Goal: Task Accomplishment & Management: Complete application form

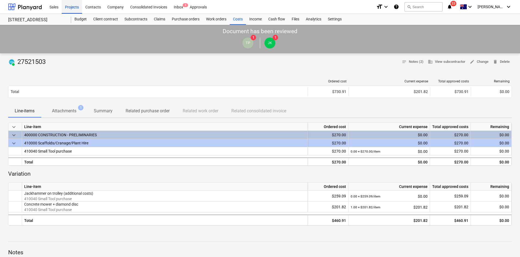
click at [70, 10] on div "Projects" at bounding box center [72, 7] width 20 height 14
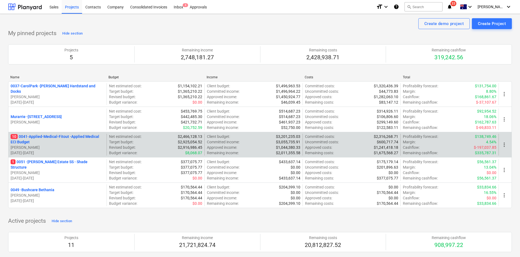
click at [56, 137] on p "10 0041-Applied-Medical-Fitout - Applied Medical ECI Budget" at bounding box center [58, 139] width 94 height 11
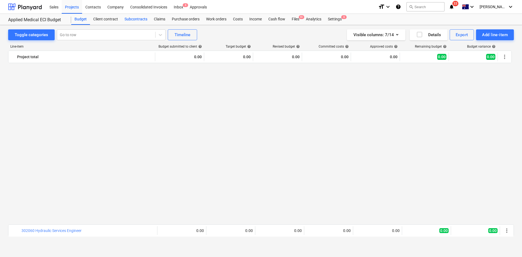
click at [140, 19] on div "Subcontracts" at bounding box center [135, 19] width 29 height 11
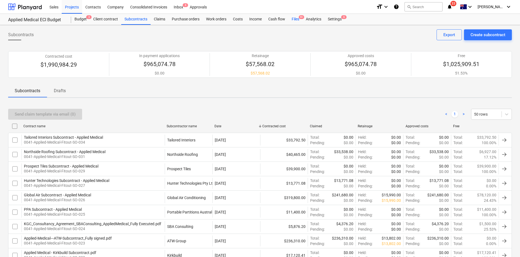
click at [299, 19] on div "Files 9+" at bounding box center [296, 19] width 14 height 11
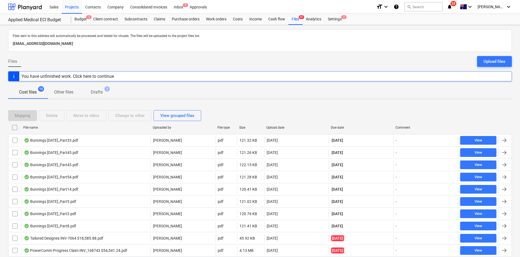
click at [337, 124] on div "Due date" at bounding box center [361, 127] width 65 height 9
checkbox input "false"
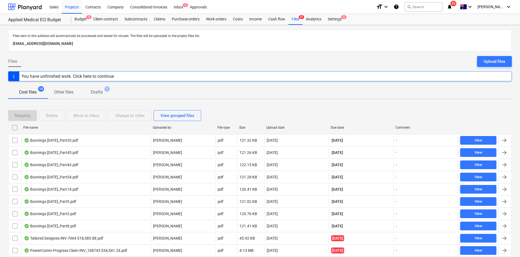
checkbox input "false"
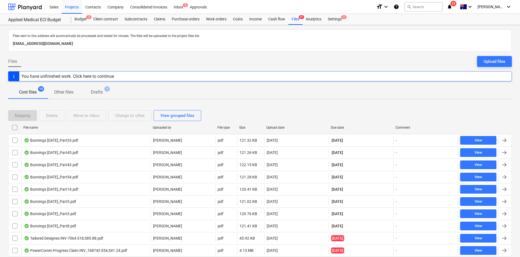
checkbox input "false"
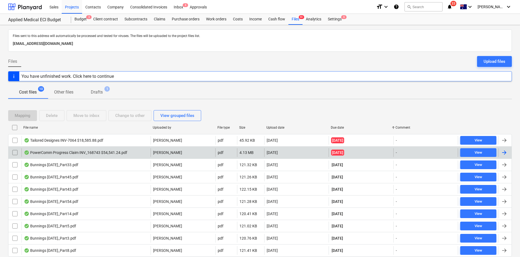
scroll to position [19, 0]
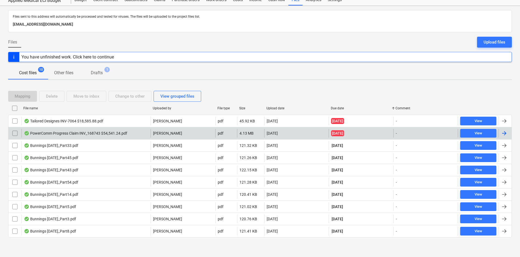
click at [96, 135] on div "PowerComm Progress Claim INV_168743 $54,541.24.pdf" at bounding box center [75, 133] width 103 height 4
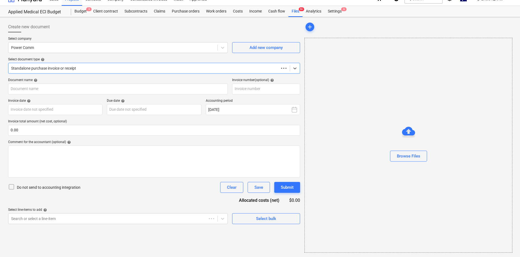
scroll to position [8, 0]
type input "168743"
type input "[DATE]"
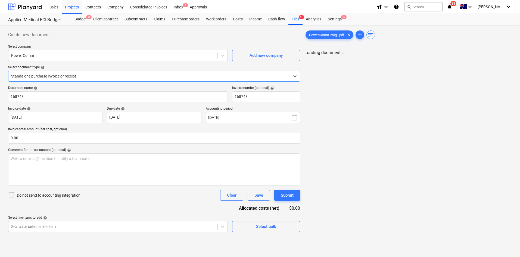
scroll to position [0, 0]
click at [439, 56] on link "21" at bounding box center [441, 57] width 7 height 7
click at [431, 56] on link "20" at bounding box center [430, 57] width 7 height 7
click at [422, 57] on link "19" at bounding box center [419, 57] width 7 height 7
click at [135, 22] on div "Subcontracts" at bounding box center [135, 19] width 29 height 11
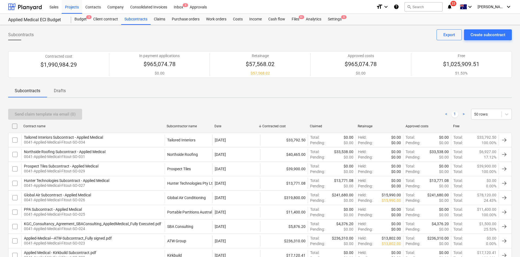
click at [187, 125] on div "Subcontractor name" at bounding box center [189, 126] width 44 height 4
checkbox input "false"
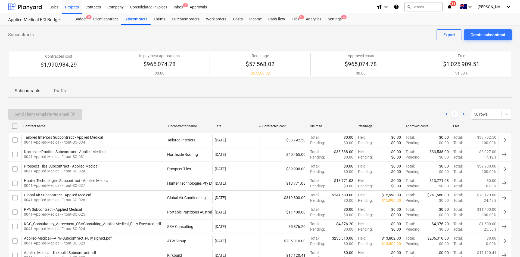
checkbox input "false"
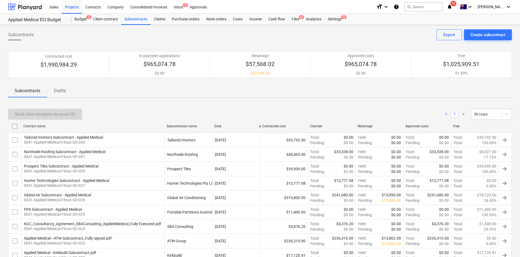
checkbox input "false"
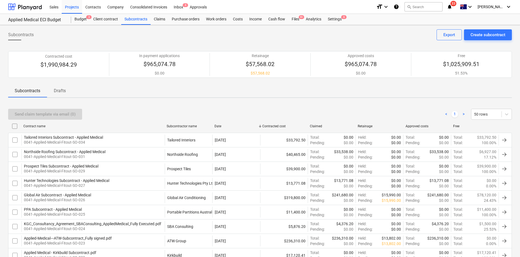
checkbox input "false"
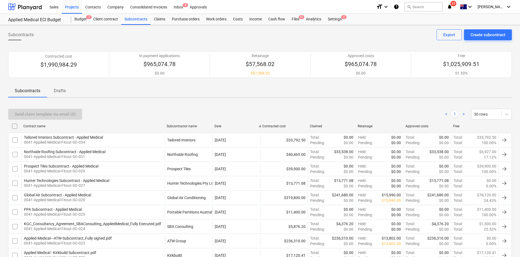
checkbox input "false"
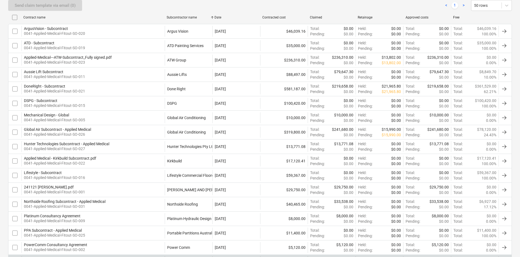
scroll to position [136, 0]
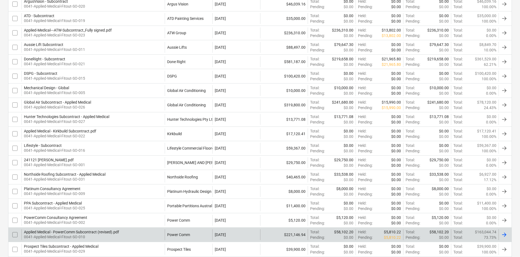
click at [107, 234] on div "Applied Medical - PowerComm Subcontract (revised).pdf" at bounding box center [71, 232] width 95 height 4
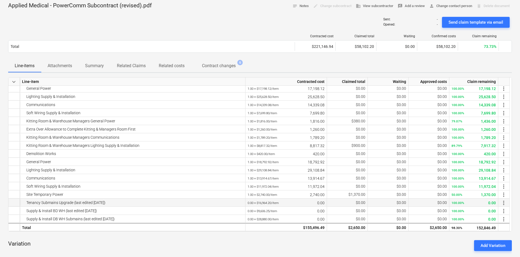
scroll to position [82, 0]
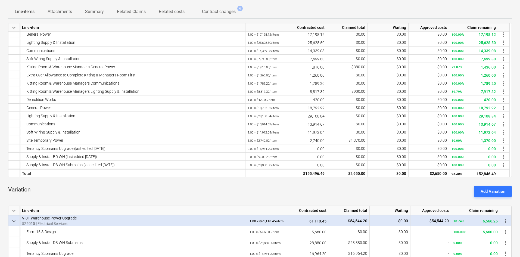
click at [154, 181] on div "keyboard_arrow_down Line-item Contracted cost Claimed total Waiting Approved co…" at bounding box center [260, 245] width 504 height 445
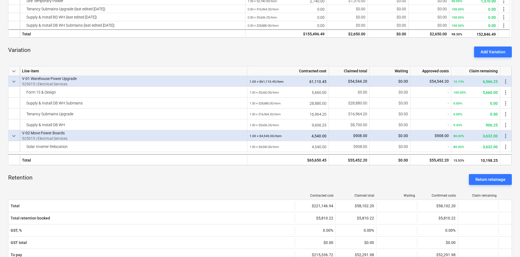
scroll to position [190, 0]
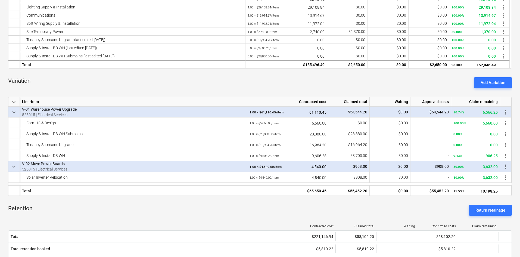
click at [162, 211] on div "Retention Return retainage" at bounding box center [260, 211] width 504 height 20
click at [506, 112] on span "more_vert" at bounding box center [506, 112] width 7 height 7
click at [509, 109] on ul "Edit Delete" at bounding box center [507, 118] width 21 height 29
click at [507, 152] on div at bounding box center [261, 128] width 522 height 257
click at [514, 152] on div "Applied Medical - PowerComm Subcontract (revised).pdf notes Notes edit Change s…" at bounding box center [260, 138] width 520 height 606
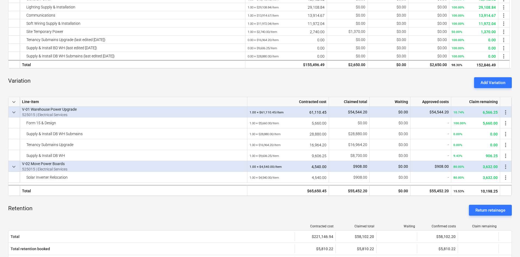
click at [74, 167] on p "525015 | Electrical Services" at bounding box center [133, 169] width 223 height 5
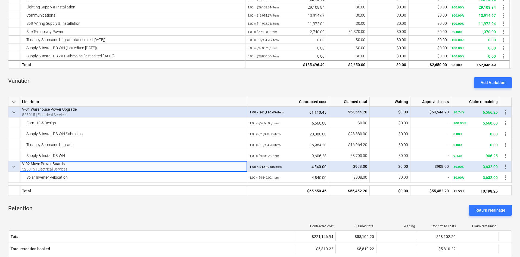
click at [78, 167] on p "525015 | Electrical Services" at bounding box center [133, 169] width 223 height 5
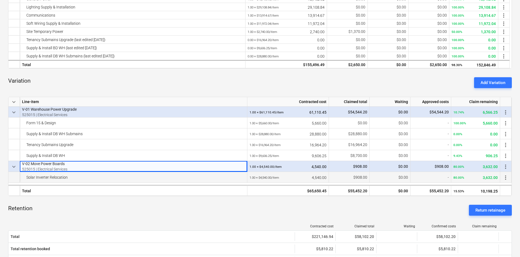
click at [247, 178] on div "Solar Inverter Relocation" at bounding box center [134, 177] width 228 height 11
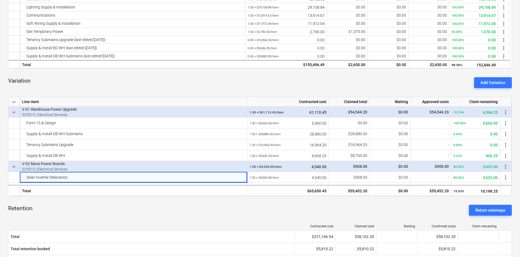
click at [72, 164] on p "V-02 Move Power Boards" at bounding box center [133, 163] width 223 height 5
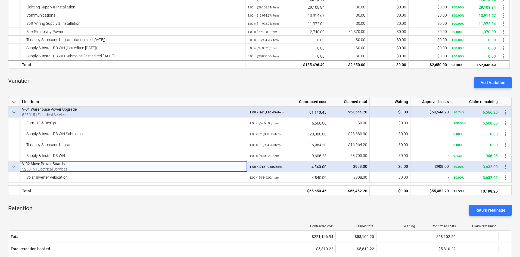
click at [126, 168] on p "525015 | Electrical Services" at bounding box center [133, 169] width 223 height 5
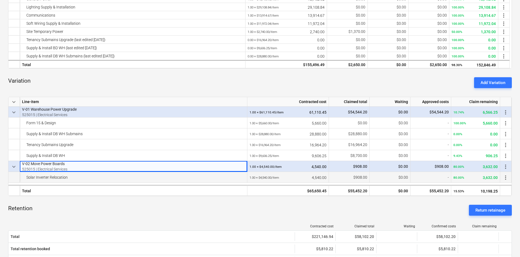
click at [122, 176] on div "Solar Inverter Relocation" at bounding box center [133, 177] width 223 height 11
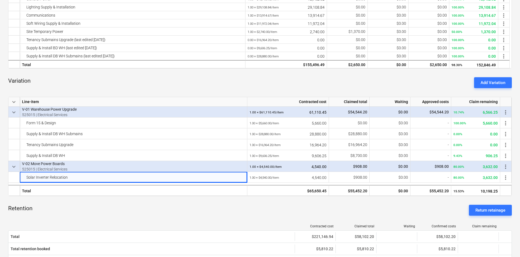
click at [165, 166] on p "V-02 Move Power Boards" at bounding box center [133, 163] width 223 height 5
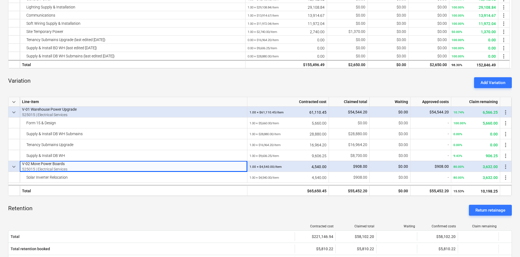
click at [503, 167] on span "more_vert" at bounding box center [506, 167] width 7 height 7
click at [508, 167] on ul "Edit Delete" at bounding box center [507, 172] width 21 height 29
click at [508, 168] on ul "Edit Delete" at bounding box center [507, 172] width 21 height 29
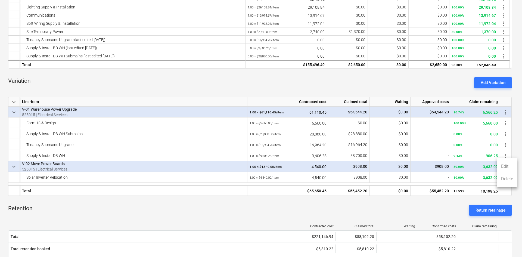
click at [461, 202] on div at bounding box center [261, 128] width 522 height 257
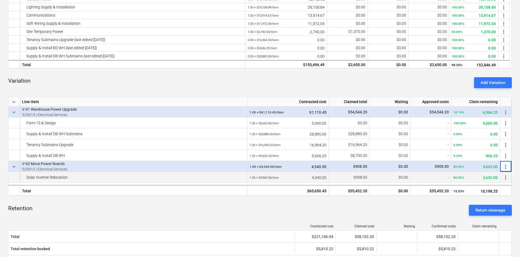
click at [507, 178] on span "more_vert" at bounding box center [506, 177] width 7 height 7
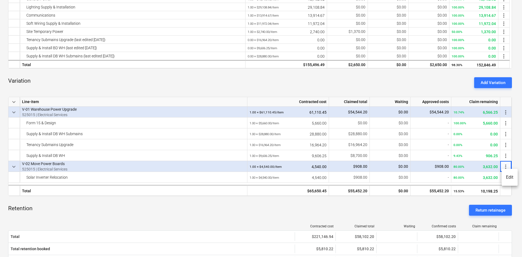
click at [508, 179] on li "Edit" at bounding box center [510, 177] width 16 height 13
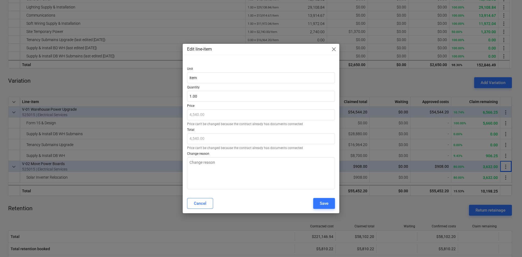
type textarea "x"
click at [331, 50] on span "close" at bounding box center [334, 49] width 7 height 7
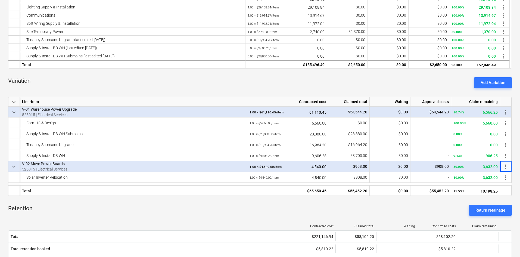
click at [111, 201] on div "Retention Return retainage" at bounding box center [260, 211] width 504 height 20
click at [491, 82] on div "Add Variation" at bounding box center [493, 82] width 25 height 7
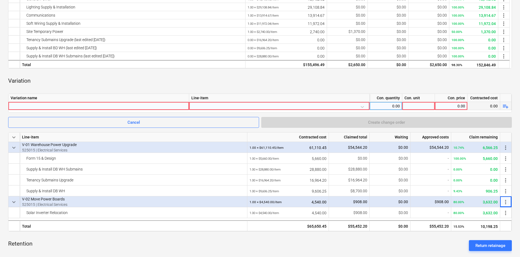
click at [508, 106] on span "playlist_add" at bounding box center [506, 106] width 7 height 7
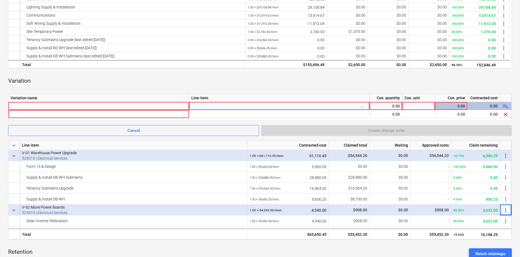
click at [508, 106] on span "playlist_add" at bounding box center [506, 106] width 7 height 7
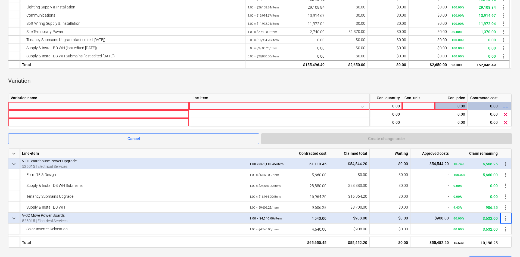
click at [508, 106] on span "playlist_add" at bounding box center [506, 106] width 7 height 7
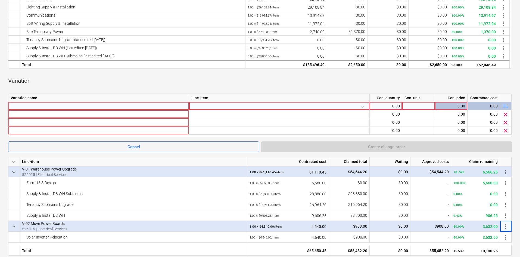
click at [508, 106] on span "playlist_add" at bounding box center [506, 106] width 7 height 7
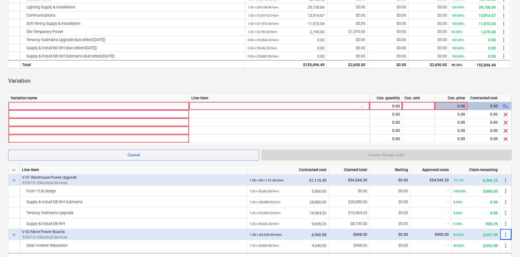
click at [63, 108] on div at bounding box center [99, 106] width 176 height 8
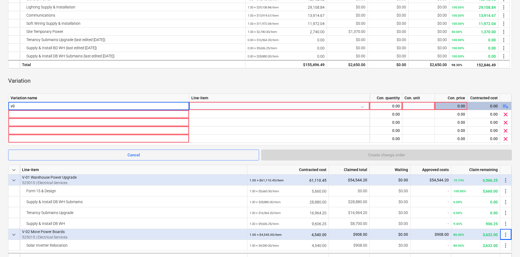
type input "v"
type input "V02"
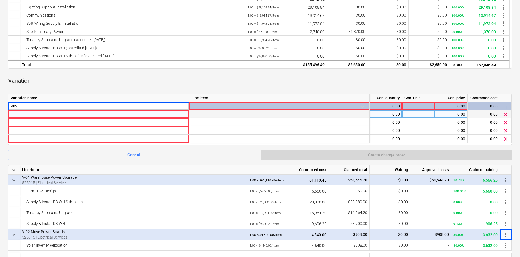
click at [42, 115] on div at bounding box center [99, 114] width 176 height 8
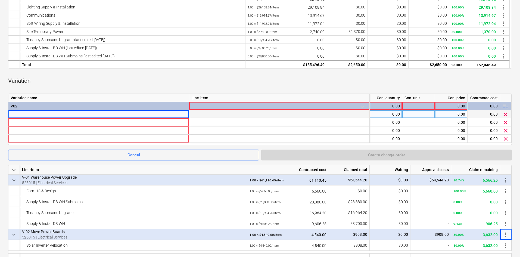
click at [38, 113] on div at bounding box center [99, 114] width 176 height 8
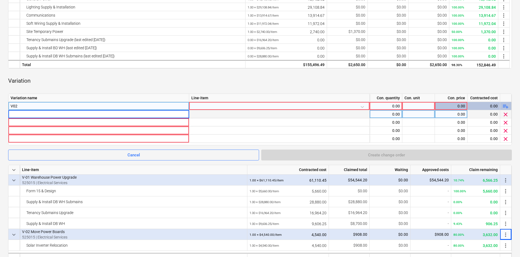
type input "General Power Extra Over"
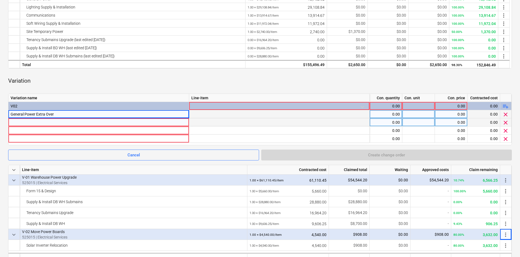
click at [25, 124] on div at bounding box center [99, 122] width 176 height 8
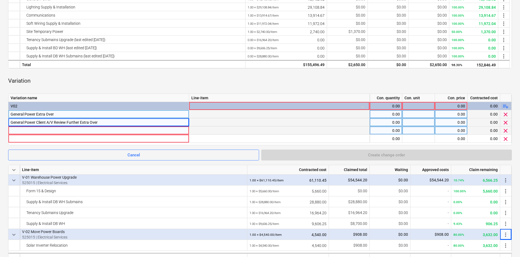
click at [20, 129] on div at bounding box center [99, 131] width 176 height 8
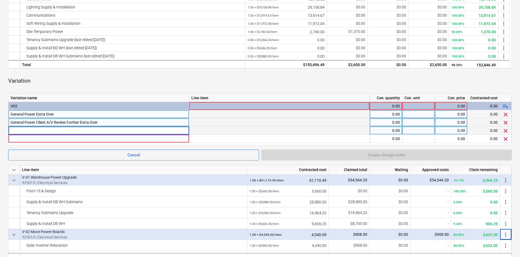
type input "Communications Extra Over"
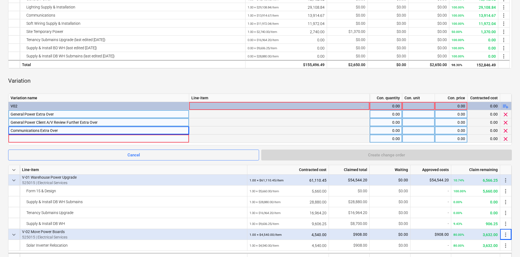
click at [57, 140] on div at bounding box center [99, 139] width 176 height 8
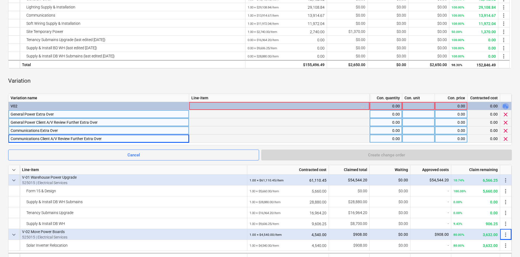
click at [505, 107] on span "playlist_add" at bounding box center [506, 106] width 7 height 7
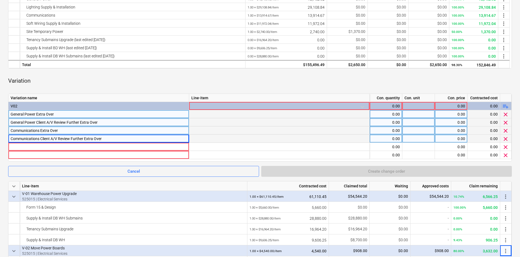
click at [505, 107] on span "playlist_add" at bounding box center [506, 106] width 7 height 7
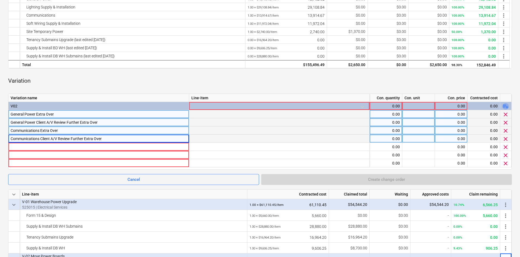
click at [505, 107] on span "playlist_add" at bounding box center [506, 106] width 7 height 7
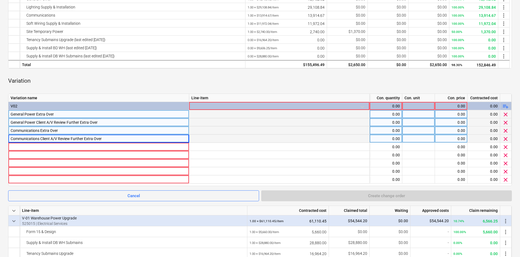
click at [505, 107] on span "playlist_add" at bounding box center [506, 106] width 7 height 7
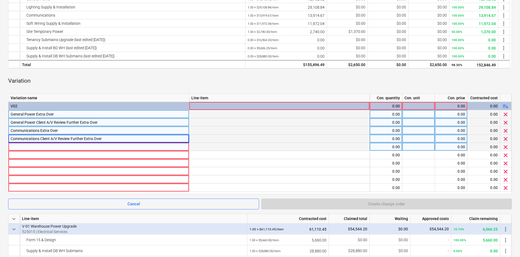
click at [27, 146] on div at bounding box center [99, 147] width 176 height 8
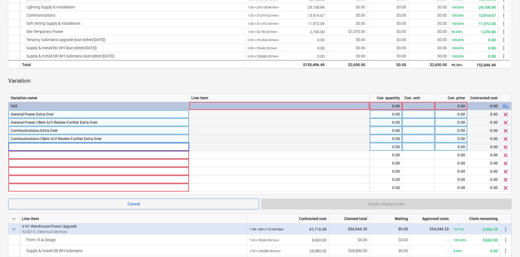
type input "Communications Client A/V Review Further Extra Over"
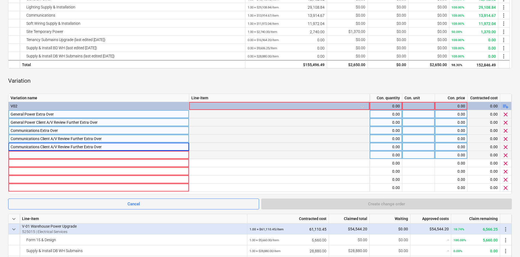
click at [17, 155] on div at bounding box center [99, 155] width 176 height 8
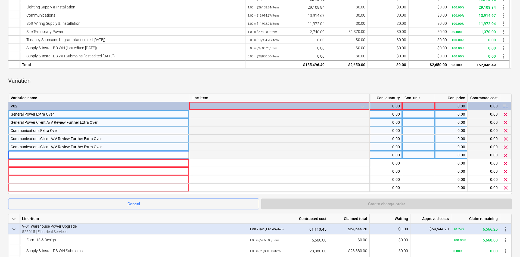
type input "Kitting Room & Warehouse Managers Communications Extra Over"
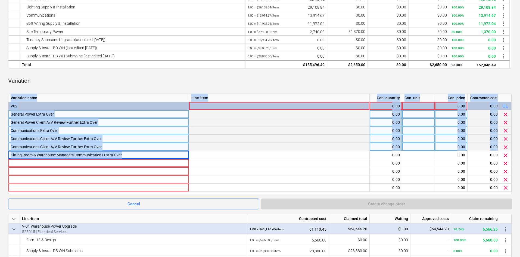
drag, startPoint x: 128, startPoint y: 154, endPoint x: -7, endPoint y: 148, distance: 134.8
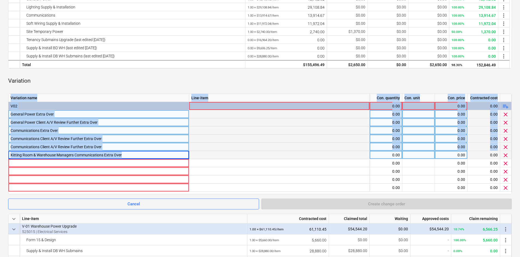
click at [123, 159] on div "Kitting Room & Warehouse Managers Communications Extra Over" at bounding box center [98, 155] width 181 height 8
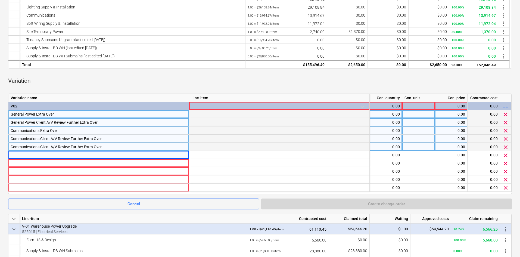
drag, startPoint x: 106, startPoint y: 145, endPoint x: 66, endPoint y: 147, distance: 40.3
click at [66, 147] on div "Communications Client A/V Review Further Extra Over" at bounding box center [99, 147] width 176 height 8
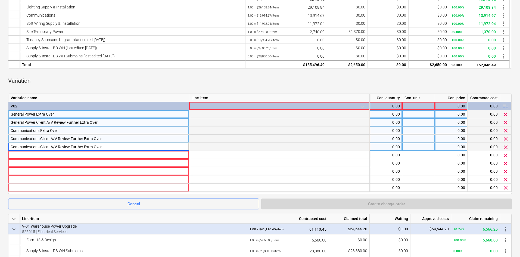
click at [67, 147] on input "Communications Client A/V Review Further Extra Over" at bounding box center [98, 147] width 181 height 8
type input "Communications Client A/V Reviw Further Extra Over"
click at [85, 146] on input "Communications Client A/V Reviw Further Extra Over" at bounding box center [98, 147] width 181 height 8
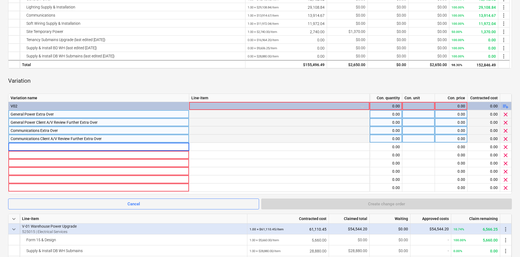
click at [82, 139] on div "Communications Client A/V Review Further Extra Over" at bounding box center [99, 139] width 176 height 8
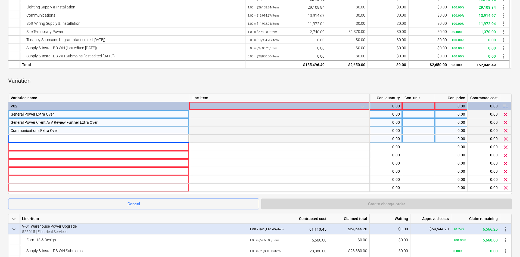
click at [73, 131] on div "Communications Extra Over" at bounding box center [99, 131] width 176 height 8
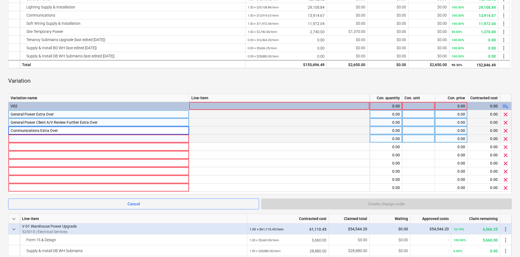
click at [390, 120] on div "0.00" at bounding box center [386, 122] width 28 height 8
click at [417, 123] on div at bounding box center [419, 122] width 33 height 8
click at [447, 124] on div "0.00" at bounding box center [452, 122] width 28 height 8
click at [459, 115] on div "0.00" at bounding box center [452, 114] width 28 height 8
type input "8324.88"
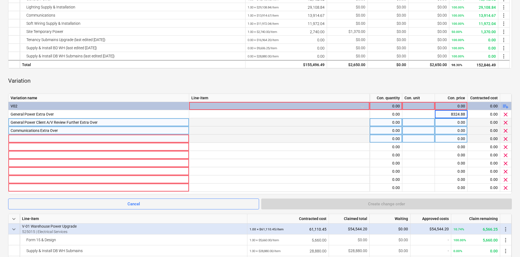
click at [458, 123] on div "0.00" at bounding box center [452, 122] width 28 height 8
type input "1385"
click at [452, 130] on div "0.00" at bounding box center [452, 131] width 28 height 8
type input "4945.86"
click at [450, 138] on div "0.00" at bounding box center [452, 139] width 28 height 8
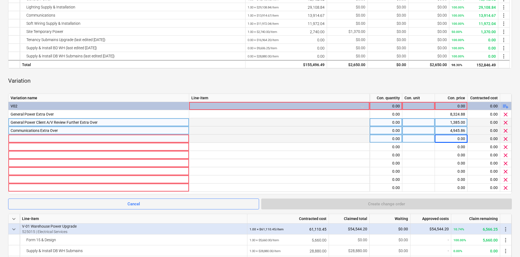
click at [130, 142] on div at bounding box center [99, 139] width 176 height 8
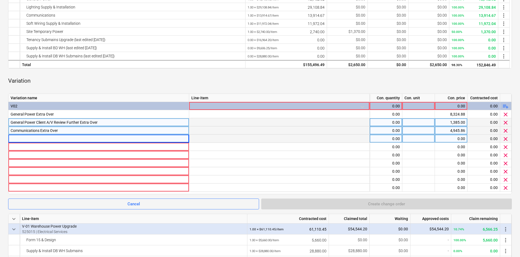
click at [91, 136] on div at bounding box center [99, 139] width 176 height 8
type input "Kitting Room & Warehouse Managers Communications Extra Over"
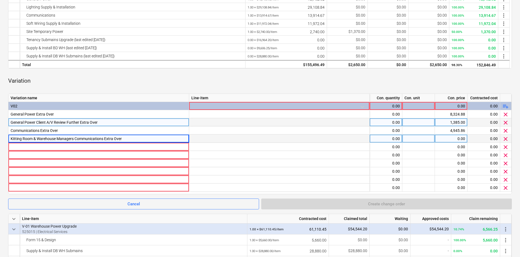
click at [72, 142] on div "Kitting Room & Warehouse Managers Communications Extra Over" at bounding box center [99, 139] width 176 height 8
click at [65, 137] on div "Kitting Room & Warehouse Managers Communications Extra Over" at bounding box center [99, 139] width 176 height 8
type input "Communications Client A/V Review Further Extra Over"
click at [448, 136] on div "0.00" at bounding box center [452, 139] width 28 height 8
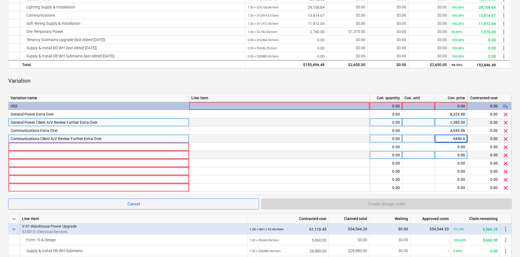
type input "9450.68"
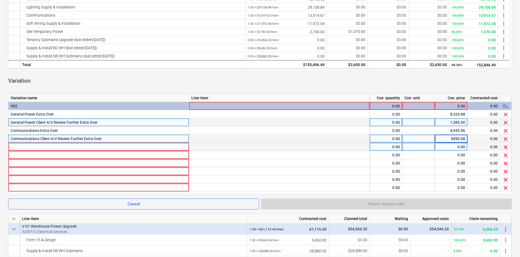
click at [110, 147] on div at bounding box center [99, 147] width 176 height 8
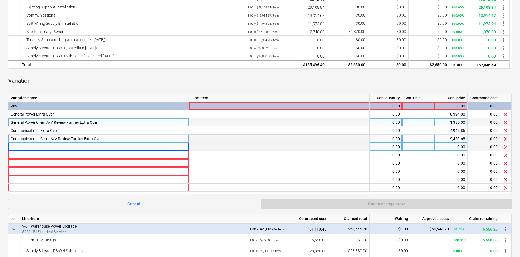
click at [35, 148] on div at bounding box center [99, 147] width 176 height 8
type input "Kitting Room & Warehouse Managers General Power Extra Over"
click at [455, 146] on div "0.00" at bounding box center [452, 147] width 28 height 8
type input "1382"
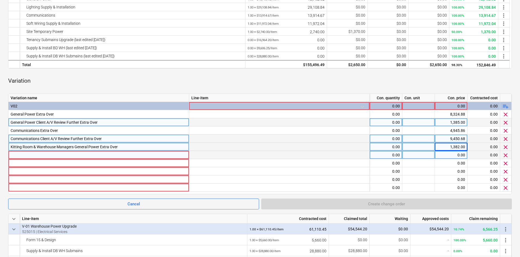
click at [38, 156] on div at bounding box center [99, 155] width 176 height 8
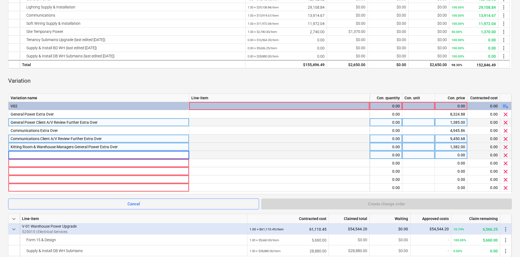
type input "Kitting Room & Warehouse Managers Communications Extra Over"
click at [446, 155] on div "0.00" at bounding box center [452, 155] width 28 height 8
type input "1778.69"
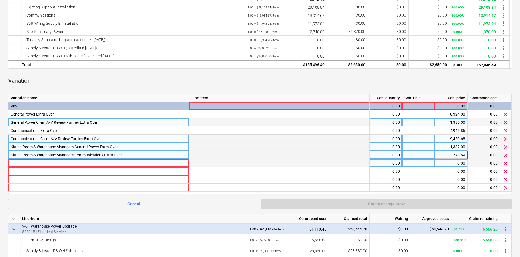
click at [79, 163] on div at bounding box center [99, 163] width 176 height 8
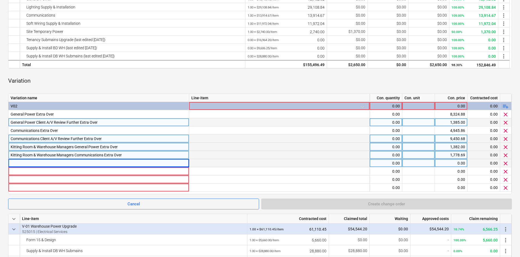
click at [31, 161] on div at bounding box center [99, 163] width 176 height 8
type input "Kitting Room & Warehouse Managers Client A/V Review Further Alterations"
click at [454, 163] on div "0.00" at bounding box center [452, 163] width 28 height 8
type input "1905"
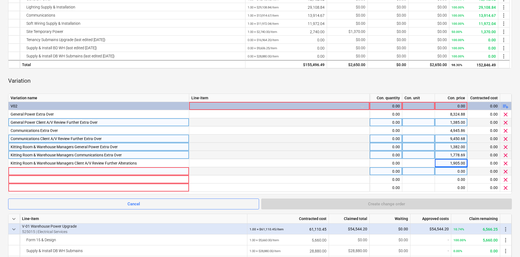
click at [62, 169] on div at bounding box center [99, 171] width 176 height 8
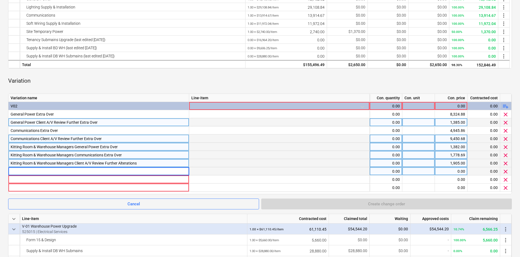
type input "Kitting Room & Warehouse Managers Client A/V Review Further Communications Extr…"
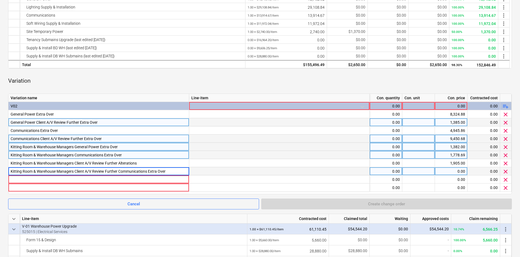
click at [450, 172] on div "0.00" at bounding box center [452, 171] width 28 height 8
type input "504"
click at [54, 176] on div at bounding box center [99, 179] width 176 height 8
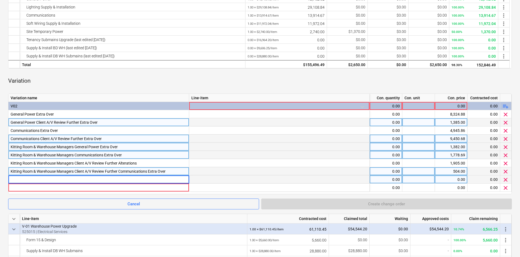
type input "General Power Extra Over"
click at [458, 178] on div "0.00" at bounding box center [452, 179] width 28 height 8
type input "4126"
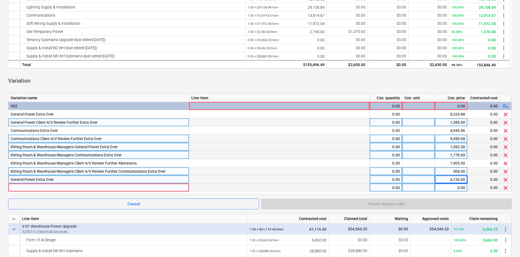
click at [44, 185] on div at bounding box center [99, 188] width 176 height 8
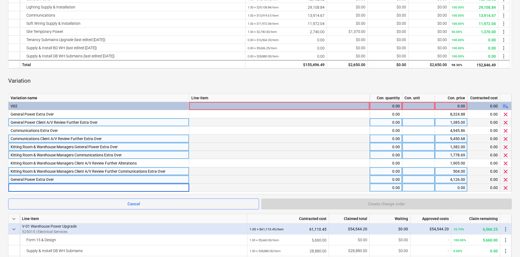
type input "General Power Client A/V Review Further Extra Over"
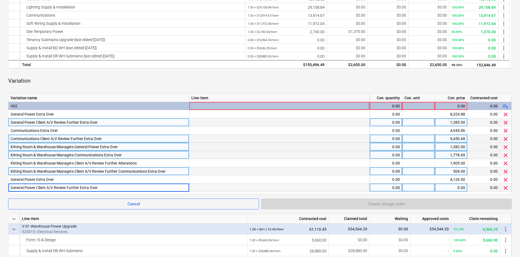
click at [451, 187] on div "0.00" at bounding box center [452, 188] width 28 height 8
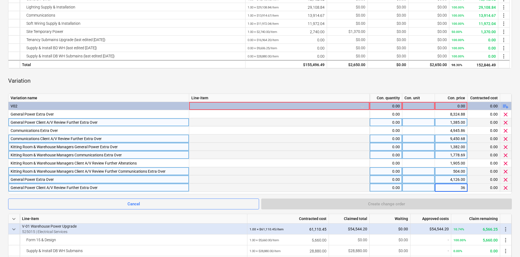
type input "360"
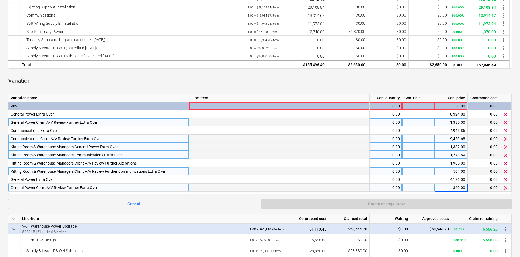
click at [506, 105] on span "playlist_add" at bounding box center [506, 106] width 7 height 7
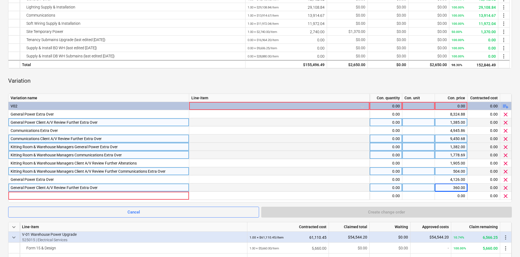
click at [506, 105] on span "playlist_add" at bounding box center [506, 106] width 7 height 7
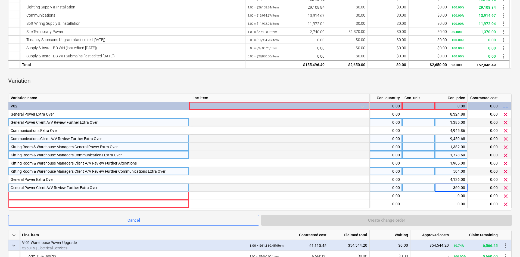
click at [506, 105] on span "playlist_add" at bounding box center [506, 106] width 7 height 7
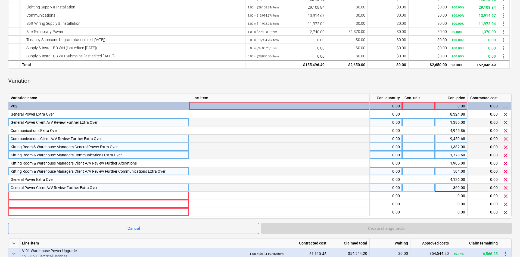
click at [506, 105] on span "playlist_add" at bounding box center [506, 106] width 7 height 7
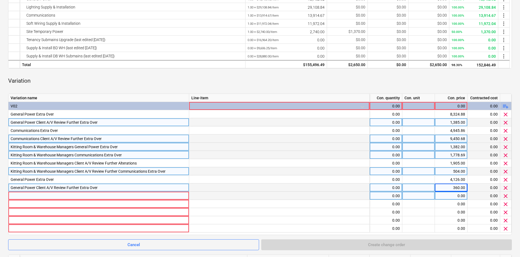
click at [29, 196] on div at bounding box center [99, 196] width 176 height 8
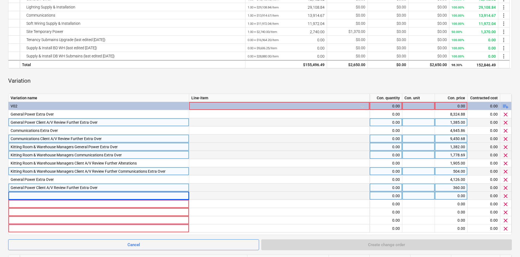
click at [28, 193] on div at bounding box center [99, 196] width 176 height 8
type input "Communications Extra Over"
click at [459, 194] on div "0.00" at bounding box center [452, 196] width 28 height 8
type input "2895"
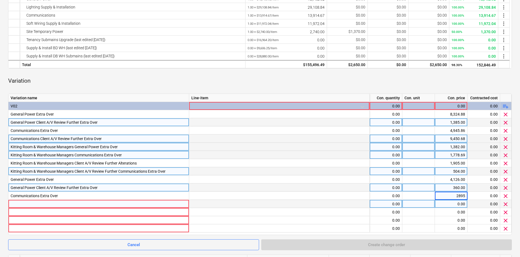
click at [97, 207] on div at bounding box center [99, 204] width 176 height 8
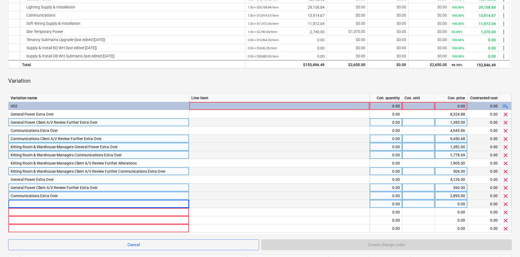
click at [41, 199] on div "Communications Extra Over" at bounding box center [99, 196] width 176 height 8
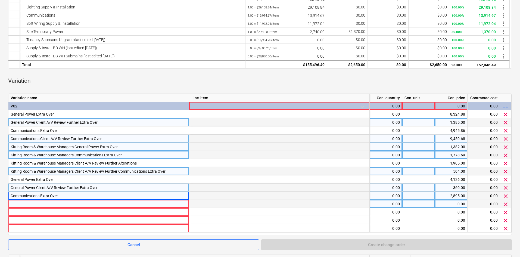
click at [38, 201] on div at bounding box center [99, 204] width 176 height 8
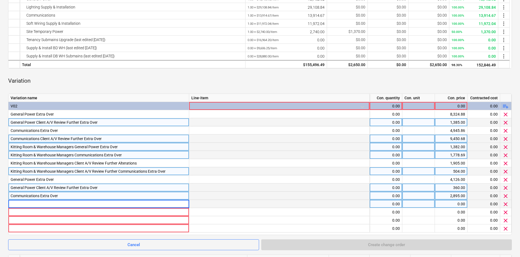
type input "Communications Client A/V Review Further Extra Over"
click at [460, 205] on div "0.00" at bounding box center [452, 204] width 28 height 8
type input "1435"
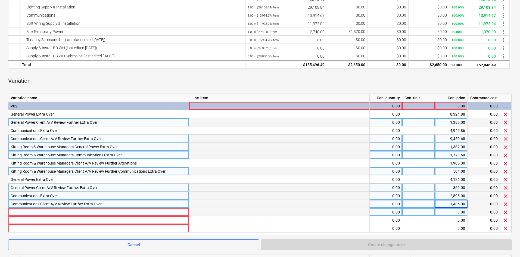
click at [62, 212] on div at bounding box center [99, 212] width 176 height 8
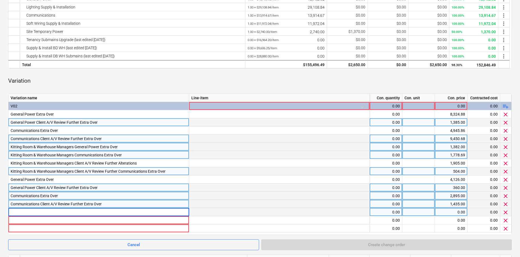
type input "Focus Room Power, Lighting & Communications"
click at [456, 213] on div "0.00" at bounding box center [452, 212] width 28 height 8
type input "818"
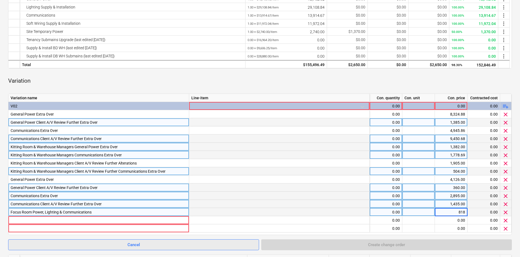
drag, startPoint x: 455, startPoint y: 214, endPoint x: 221, endPoint y: 244, distance: 235.6
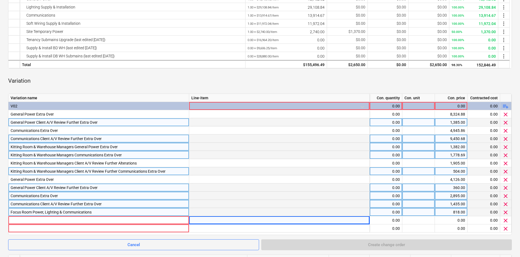
drag, startPoint x: 221, startPoint y: 244, endPoint x: 276, endPoint y: 186, distance: 79.9
click at [276, 186] on div at bounding box center [279, 188] width 181 height 8
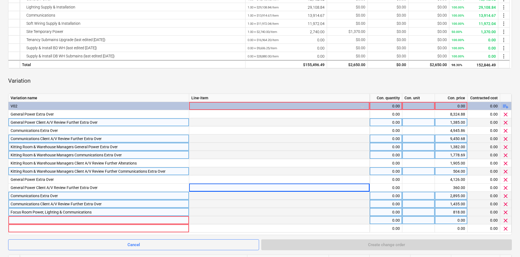
click at [61, 221] on div at bounding box center [99, 220] width 176 height 8
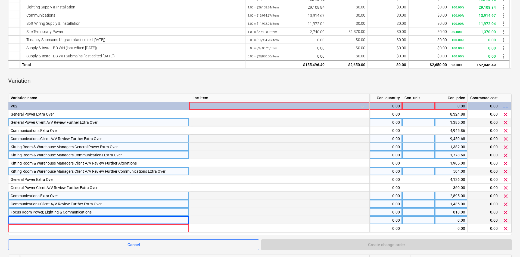
click at [21, 222] on div at bounding box center [99, 220] width 176 height 8
type input "Conference Rooms Floor +Table Box"
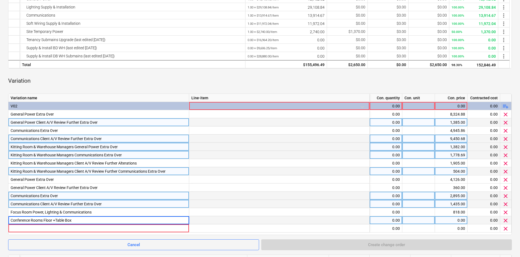
click at [446, 219] on div "0.00" at bounding box center [452, 220] width 28 height 8
type input "4975"
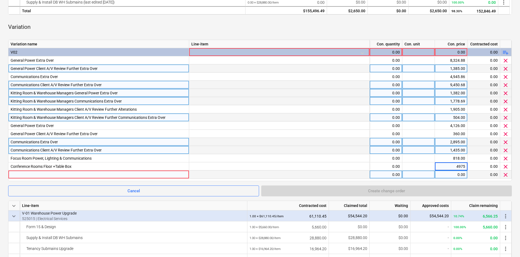
scroll to position [245, 0]
click at [39, 172] on div at bounding box center [99, 174] width 176 height 8
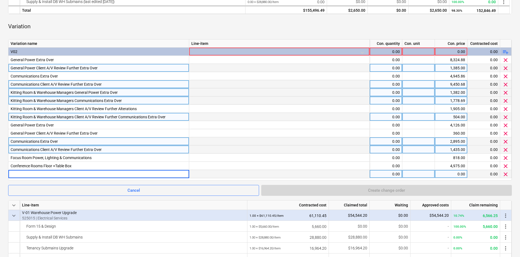
type input "Cost saving to Delete Conference room downlights"
click at [459, 174] on div "0.00" at bounding box center [452, 174] width 28 height 8
click at [396, 172] on div "0.00" at bounding box center [386, 174] width 28 height 8
type input "-1"
click at [454, 174] on div "0.00" at bounding box center [452, 174] width 28 height 8
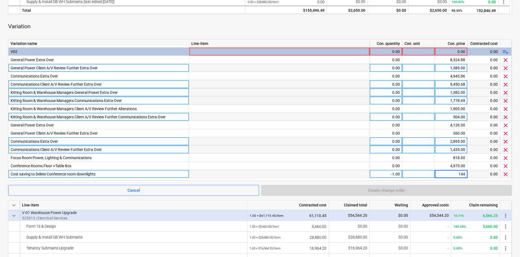
type input "1440"
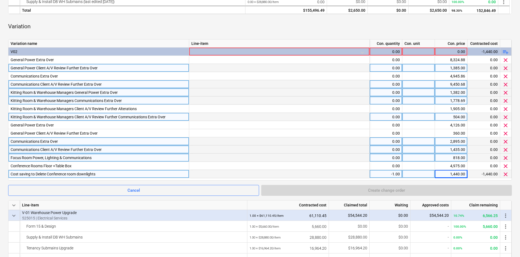
click at [337, 161] on div at bounding box center [279, 158] width 181 height 8
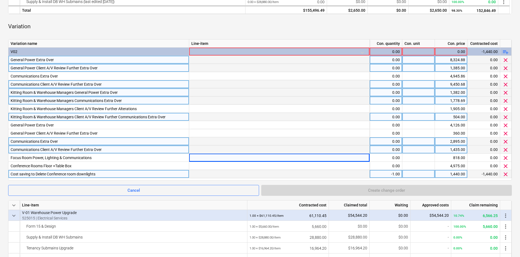
click at [381, 61] on div "0.00" at bounding box center [386, 60] width 28 height 8
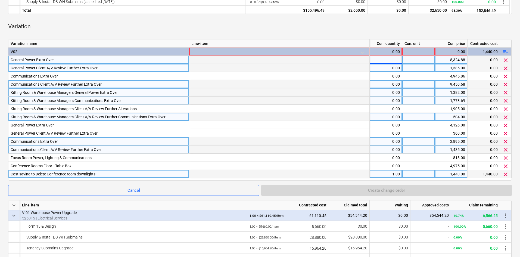
type input "1"
click at [386, 66] on div "0.00" at bounding box center [386, 68] width 28 height 8
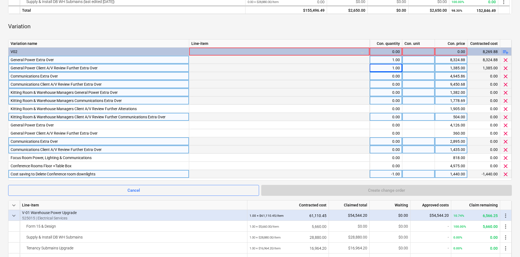
click at [387, 74] on div "0.00" at bounding box center [386, 76] width 28 height 8
click at [390, 84] on div "0.00" at bounding box center [386, 84] width 28 height 8
click at [391, 91] on div "0.00" at bounding box center [386, 92] width 28 height 8
click at [393, 101] on div "0.00" at bounding box center [386, 101] width 28 height 8
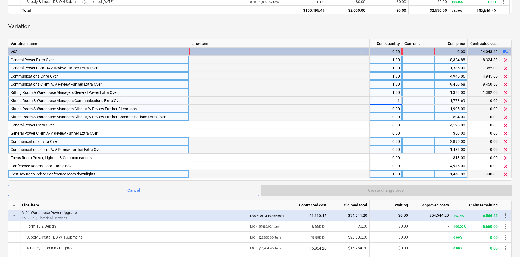
click at [393, 110] on div "0.00" at bounding box center [386, 109] width 28 height 8
type input "1"
click at [394, 118] on div "0.00" at bounding box center [386, 117] width 28 height 8
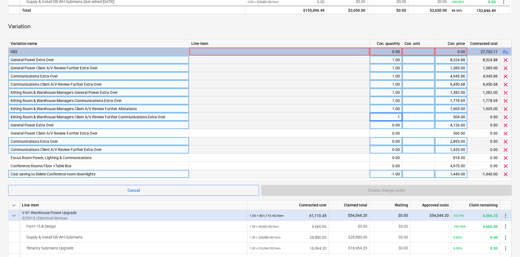
click at [394, 126] on div "0.00" at bounding box center [386, 125] width 28 height 8
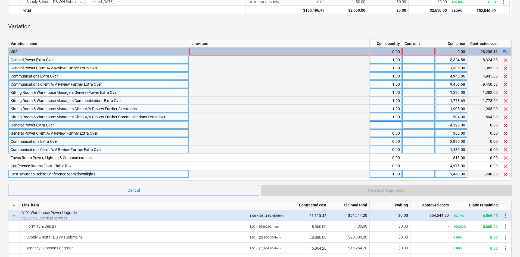
type input "1"
click at [394, 134] on div "0.00" at bounding box center [386, 133] width 28 height 8
click at [393, 143] on div "0.00" at bounding box center [386, 141] width 28 height 8
click at [393, 149] on div "0.00" at bounding box center [386, 150] width 28 height 8
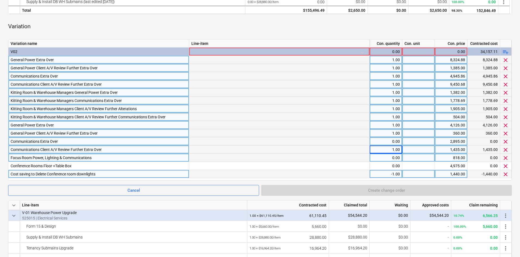
click at [392, 156] on div "0.00" at bounding box center [386, 158] width 28 height 8
click at [392, 162] on div "1" at bounding box center [386, 158] width 33 height 8
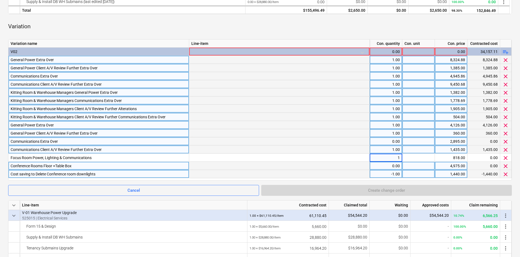
click at [392, 165] on div "0.00" at bounding box center [386, 166] width 28 height 8
click at [351, 172] on div at bounding box center [279, 174] width 181 height 8
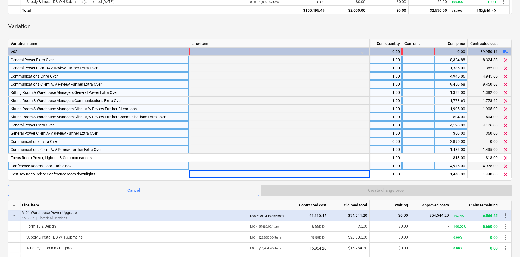
click at [507, 52] on span "playlist_add" at bounding box center [506, 52] width 7 height 7
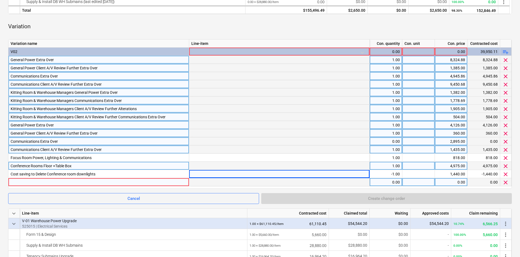
click at [40, 181] on div at bounding box center [99, 182] width 176 height 8
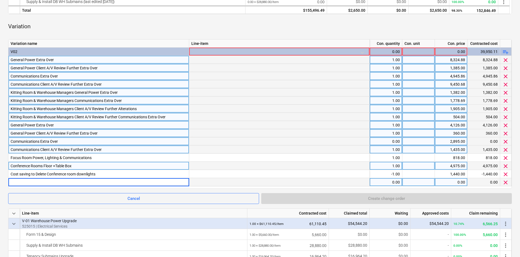
type input "Additional Drafting"
click at [393, 183] on div "0.00" at bounding box center [386, 182] width 28 height 8
type input "1"
click at [453, 183] on div "0.00" at bounding box center [452, 182] width 28 height 8
type input "1900"
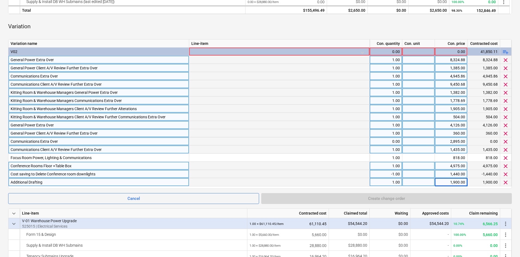
click at [424, 171] on div at bounding box center [419, 174] width 33 height 8
click at [357, 33] on div "Variation" at bounding box center [260, 27] width 504 height 16
click at [11, 61] on div "General Power Extra Over" at bounding box center [99, 60] width 176 height 8
click at [36, 75] on div "Communications Extra Over" at bounding box center [99, 76] width 176 height 8
click at [92, 31] on div "Variation" at bounding box center [260, 27] width 504 height 16
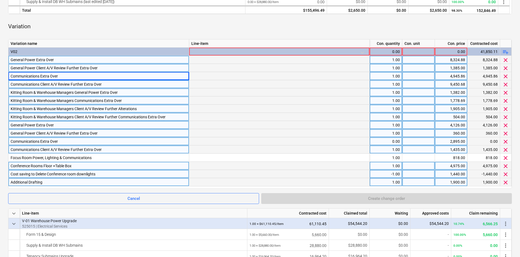
click at [12, 60] on div "General Power Extra Over" at bounding box center [99, 60] width 176 height 8
click at [10, 58] on input "General Power Extra Over" at bounding box center [98, 60] width 181 height 8
type input "2.1 General Power Extra Over"
click at [17, 68] on input "General Power Client A/V Review Further Extra Over" at bounding box center [98, 68] width 181 height 8
click at [12, 67] on input "General Power Client A/V Review Further Extra Over" at bounding box center [98, 68] width 181 height 8
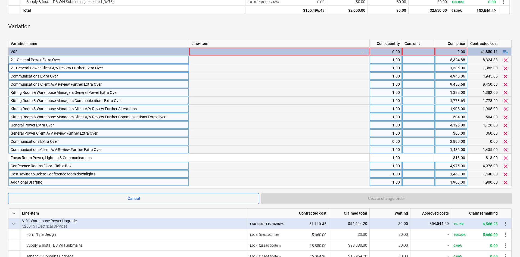
type input "2.1 General Power Client A/V Review Further Extra Over"
click at [13, 75] on div "Communications Extra Over" at bounding box center [99, 76] width 176 height 8
click at [11, 124] on div "General Power Extra Over" at bounding box center [99, 125] width 176 height 8
type input "2.2 General Power Extra Over"
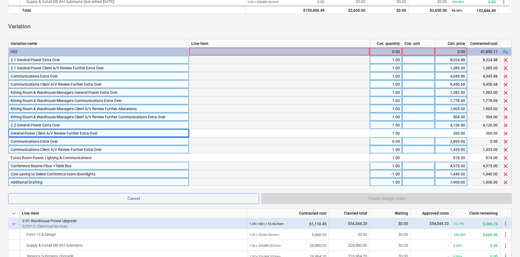
click at [11, 181] on div "Additional Drafting" at bounding box center [99, 182] width 176 height 8
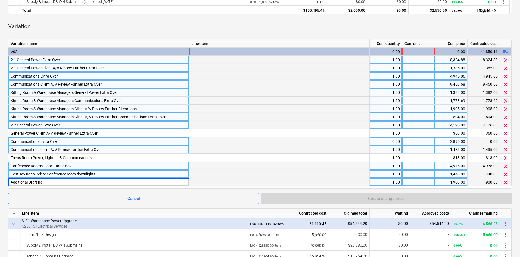
click at [12, 182] on input "Additional Drafting" at bounding box center [98, 182] width 181 height 8
click at [10, 181] on input "Additional Drafting" at bounding box center [98, 182] width 181 height 8
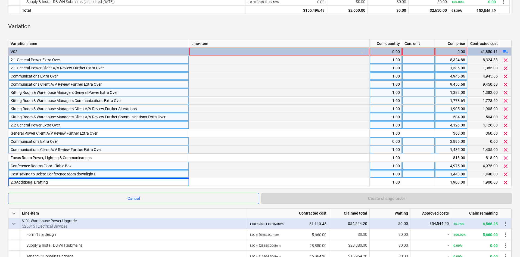
type input "2.3 Additional Drafting"
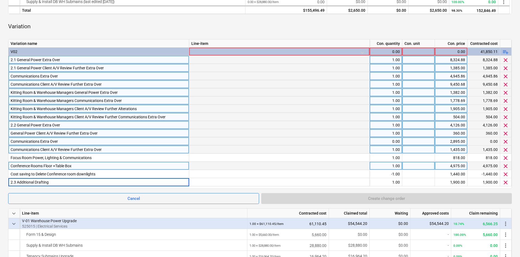
click at [12, 132] on div "General Power Client A/V Review Further Extra Over" at bounding box center [99, 133] width 176 height 8
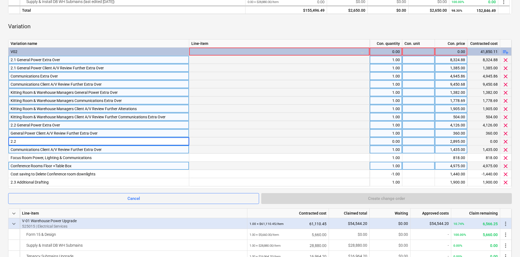
type input "Communications Extra Over"
click at [28, 152] on div "Communications Client A/V Review Further Extra Over" at bounding box center [99, 150] width 176 height 8
click at [11, 141] on div "Communications Extra Over" at bounding box center [99, 141] width 176 height 8
click at [11, 141] on input "Communications Extra Over" at bounding box center [98, 141] width 181 height 8
click at [10, 141] on input "Communications Extra Over" at bounding box center [98, 141] width 181 height 8
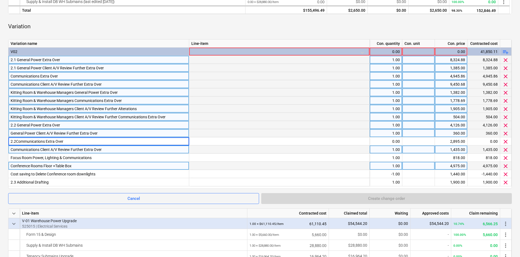
type input "2.2 Communications Extra Over"
click at [11, 149] on div "Communications Client A/V Review Further Extra Over" at bounding box center [99, 150] width 176 height 8
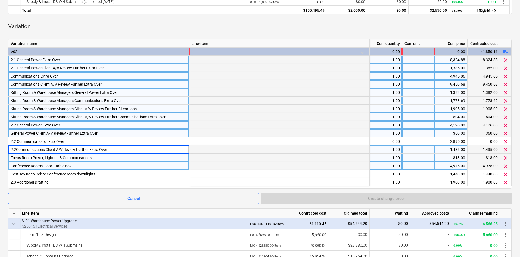
type input "2.2 Communications Client A/V Review Further Extra Over"
click at [11, 156] on div "Focus Room Power, Lighting & Communications" at bounding box center [99, 158] width 176 height 8
type input "2.2 Focus Room Power, Lighting & Communications"
click at [10, 166] on div "Conference Rooms Floor +Table Box" at bounding box center [98, 166] width 181 height 8
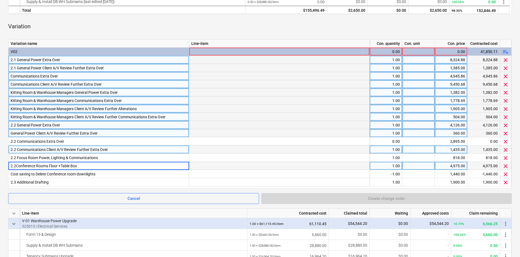
type input "2.2 Conference Rooms Floor +Table Box"
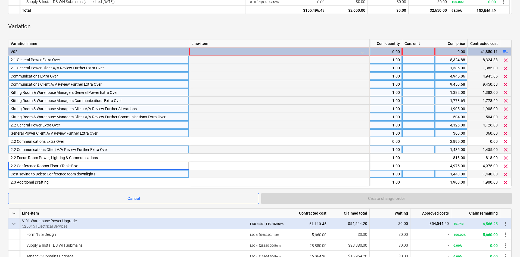
click at [10, 172] on div "Cost saving to Delete Conference room downlights" at bounding box center [98, 174] width 181 height 8
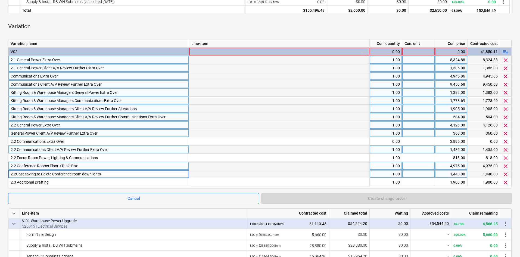
type input "2.2 Cost saving to Delete Conference room downlights"
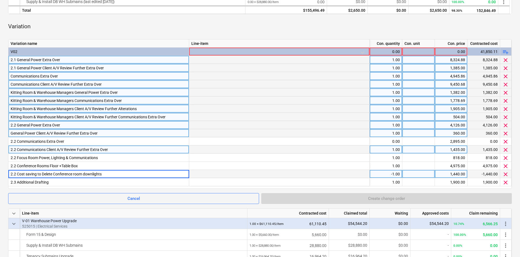
click at [11, 133] on div "General Power Client A/V Review Further Extra Over" at bounding box center [99, 133] width 176 height 8
click at [10, 132] on input "General Power Client A/V Review Further Extra Over" at bounding box center [98, 133] width 181 height 8
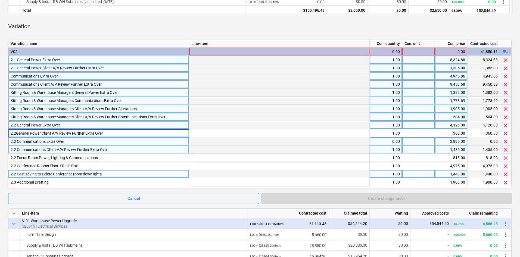
type input "2.2 General Power Client A/V Review Further Extra Over"
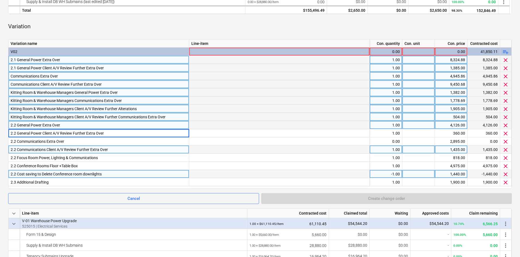
click at [11, 76] on div "Communications Extra Over" at bounding box center [99, 76] width 176 height 8
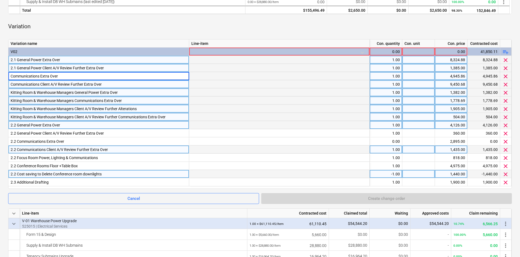
click at [13, 71] on div "2.1 General Power Client A/V Review Further Extra Over" at bounding box center [99, 68] width 176 height 8
click at [16, 68] on input "2.1 General Power Client A/V Review Further Extra Over" at bounding box center [98, 68] width 181 height 8
click at [15, 68] on input "2.1 General Power Client A/V Review Further Extra Over" at bounding box center [98, 68] width 181 height 8
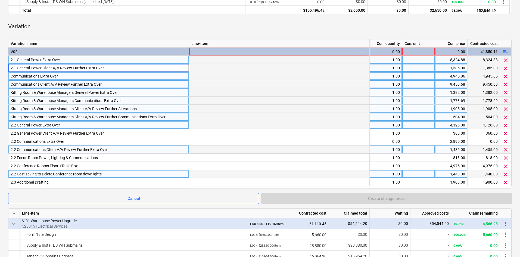
click at [14, 69] on input "2.1 General Power Client A/V Review Further Extra Over" at bounding box center [98, 68] width 181 height 8
click at [13, 69] on input "2.1 General Power Client A/V Review Further Extra Over" at bounding box center [98, 68] width 181 height 8
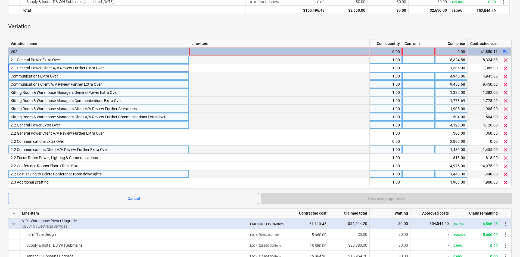
click at [12, 75] on div "Communications Extra Over" at bounding box center [99, 76] width 176 height 8
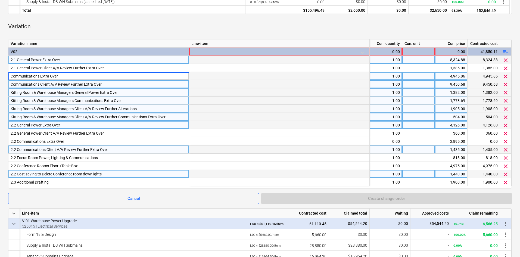
click at [11, 76] on input "Communications Extra Over" at bounding box center [98, 76] width 181 height 8
type input "2.1 Communications Extra Over"
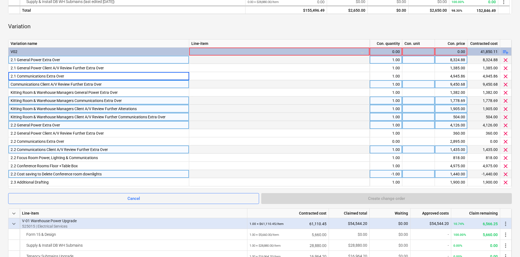
click at [11, 84] on div "Communications Client A/V Review Further Extra Over" at bounding box center [99, 84] width 176 height 8
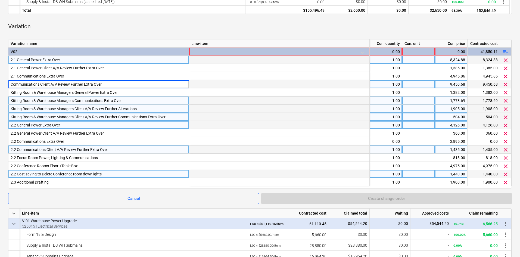
click at [10, 84] on input "Communications Client A/V Review Further Extra Over" at bounding box center [98, 84] width 181 height 8
click at [13, 83] on input "Communications Client A/V Review Further Extra Over" at bounding box center [98, 84] width 181 height 8
click at [11, 83] on input "Communications Client A/V Review Further Extra Over" at bounding box center [98, 84] width 181 height 8
type input "2.1 Communications Client A/V Review Further Extra Over"
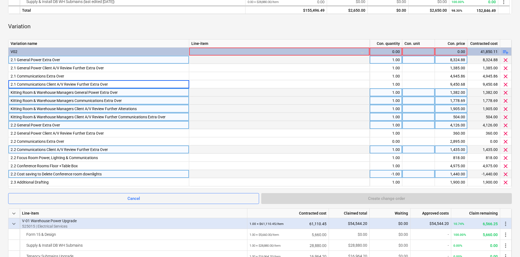
click at [11, 91] on div "Kitting Room & Warehouse Managers General Power Extra Over" at bounding box center [99, 92] width 176 height 8
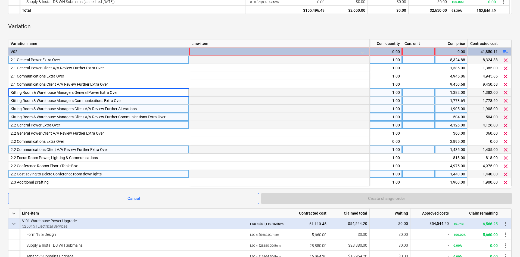
click at [10, 93] on input "Kitting Room & Warehouse Managers General Power Extra Over" at bounding box center [98, 92] width 181 height 8
type input "2.1 Kitting Room & Warehouse Managers General Power Extra Over"
click at [11, 98] on div "Kitting Room & Warehouse Managers Communications Extra Over" at bounding box center [99, 101] width 176 height 8
click at [12, 99] on input "Kitting Room & Warehouse Managers Communications Extra Over" at bounding box center [98, 101] width 181 height 8
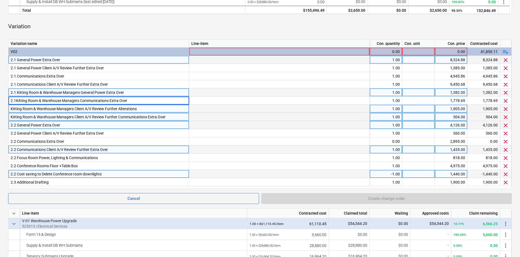
type input "2.1 Kitting Room & Warehouse Managers Communications Extra Over"
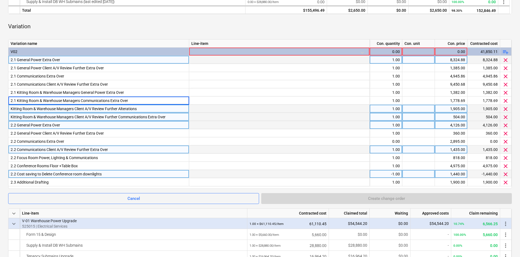
click at [13, 108] on div "Kitting Room & Warehouse Managers Client A/V Review Further Alterations" at bounding box center [99, 109] width 176 height 8
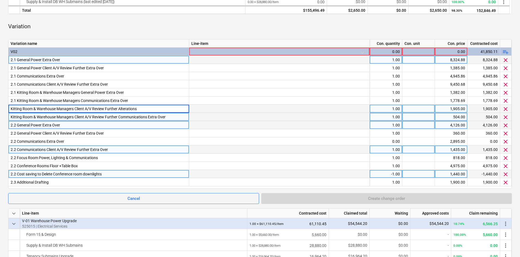
click at [11, 108] on input "Kitting Room & Warehouse Managers Client A/V Review Further Alterations" at bounding box center [98, 109] width 181 height 8
type input "2.1 Kitting Room & Warehouse Managers Client A/V Review Further Alterations"
click at [11, 116] on div "Kitting Room & Warehouse Managers Client A/V Review Further Communications Extr…" at bounding box center [99, 117] width 176 height 8
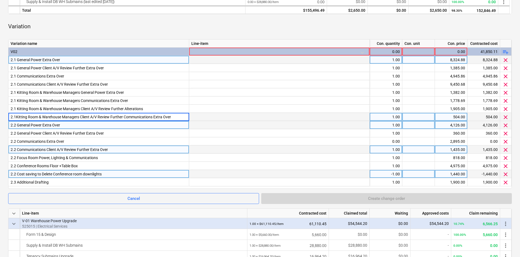
type input "2.1 Kitting Room & Warehouse Managers Client A/V Review Further Communications …"
click at [211, 31] on div "Variation" at bounding box center [260, 27] width 504 height 16
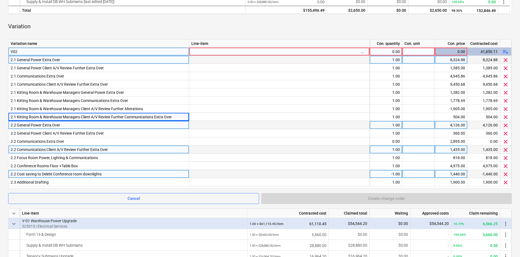
click at [252, 51] on div at bounding box center [280, 53] width 176 height 10
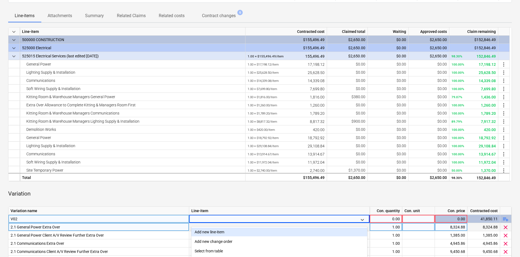
scroll to position [136, 0]
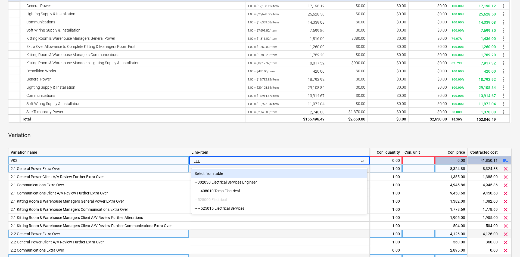
type input "ELEC"
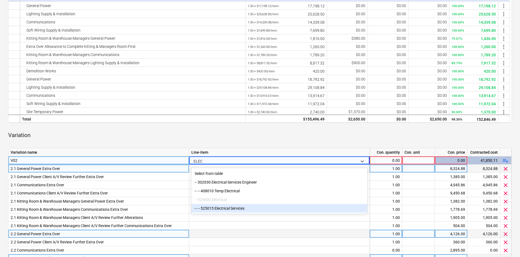
click at [233, 211] on div "-- -- 525015 Electrical Services" at bounding box center [280, 208] width 176 height 9
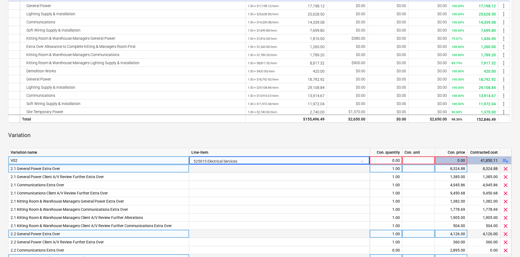
click at [240, 137] on div "Variation" at bounding box center [260, 135] width 504 height 16
click at [385, 163] on div "0.00" at bounding box center [386, 160] width 28 height 8
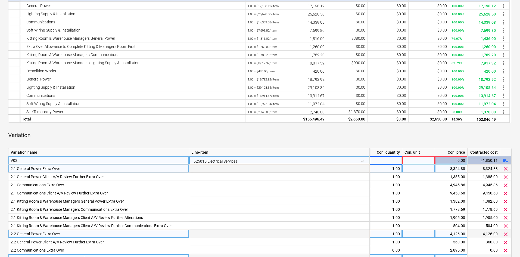
type input "1"
click at [301, 138] on div "Variation" at bounding box center [260, 135] width 504 height 16
click at [322, 140] on div "Variation" at bounding box center [260, 135] width 504 height 16
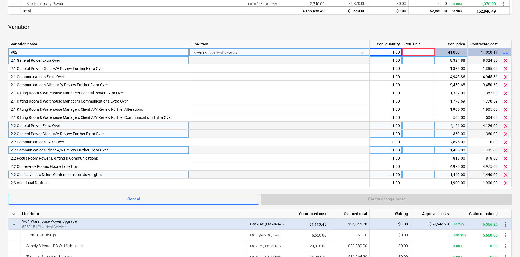
scroll to position [245, 0]
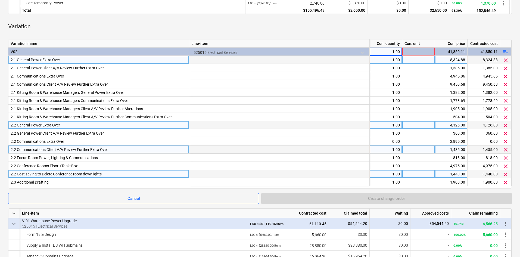
drag, startPoint x: 415, startPoint y: 52, endPoint x: 416, endPoint y: 56, distance: 4.8
click at [415, 51] on div at bounding box center [419, 52] width 33 height 8
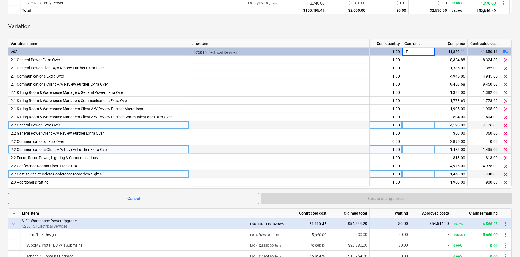
type input "I"
type input "item"
click at [402, 31] on div "Variation" at bounding box center [260, 27] width 504 height 16
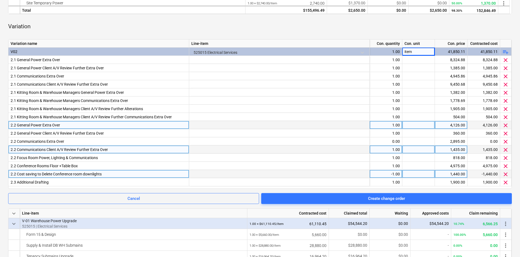
click at [258, 30] on div "Variation" at bounding box center [260, 27] width 504 height 16
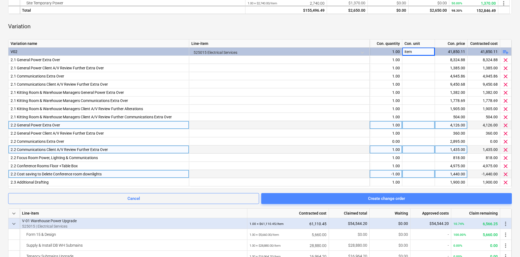
click at [326, 198] on span "Create change order" at bounding box center [387, 198] width 238 height 7
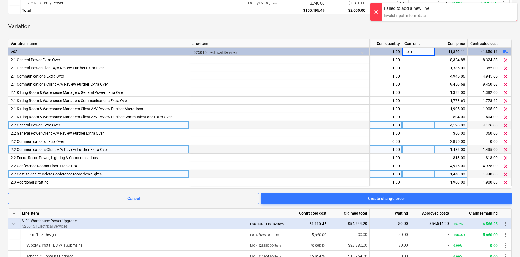
click at [395, 174] on div "-1.00" at bounding box center [386, 174] width 28 height 8
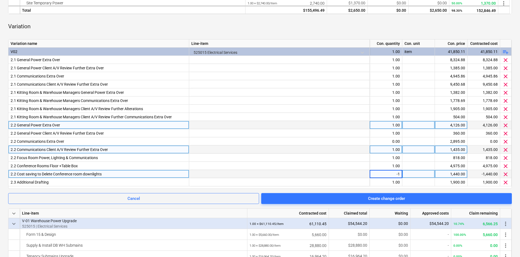
type input "1"
click at [450, 174] on div "1,440.00" at bounding box center [452, 174] width 28 height 8
click at [458, 173] on input "1440" at bounding box center [451, 174] width 32 height 8
type input "-1440"
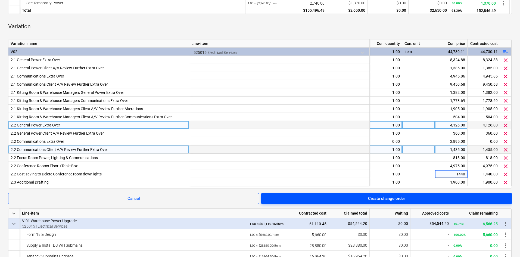
click at [362, 198] on span "Create change order" at bounding box center [387, 198] width 238 height 7
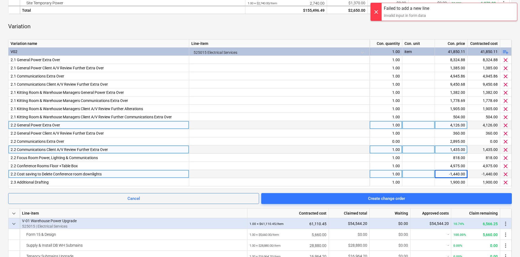
click at [459, 172] on div "-1,440.00" at bounding box center [452, 174] width 28 height 8
type input "0"
click at [331, 27] on div "Variation" at bounding box center [260, 27] width 504 height 16
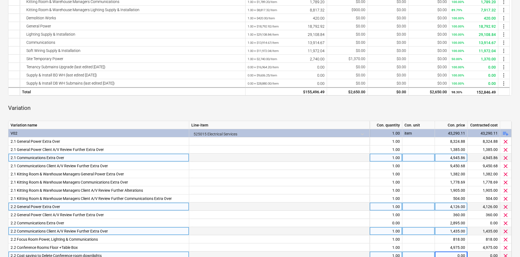
scroll to position [299, 0]
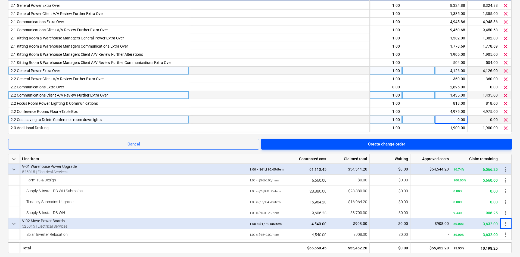
click at [432, 143] on span "Create change order" at bounding box center [387, 144] width 238 height 7
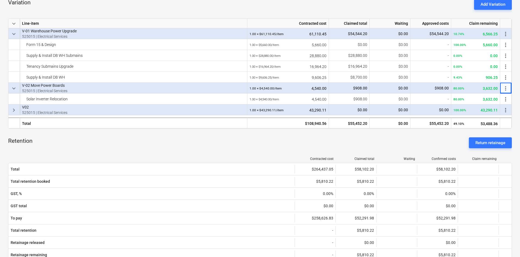
scroll to position [269, 0]
click at [14, 110] on span "keyboard_arrow_right" at bounding box center [14, 109] width 7 height 7
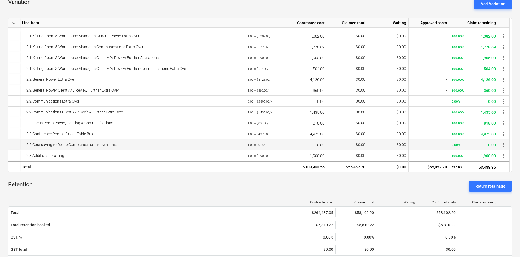
click at [503, 146] on span "more_vert" at bounding box center [504, 145] width 7 height 7
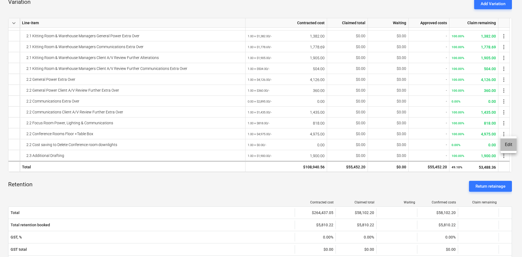
click at [503, 146] on li "Edit" at bounding box center [509, 144] width 16 height 13
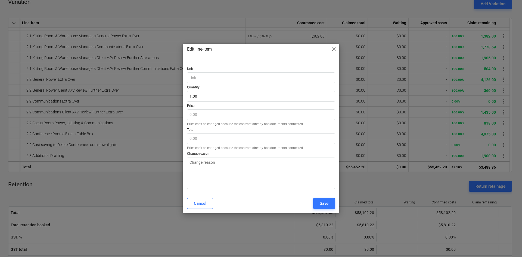
type textarea "x"
type input "1"
click at [195, 95] on input "1" at bounding box center [261, 96] width 148 height 11
type textarea "x"
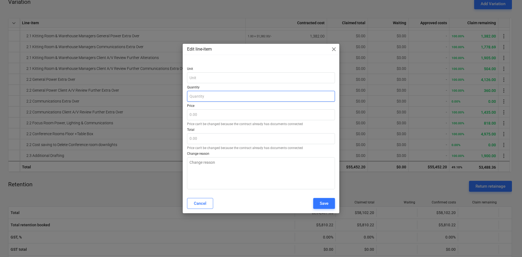
type input "-"
type textarea "x"
type input "-1"
type textarea "x"
type input "-1.00"
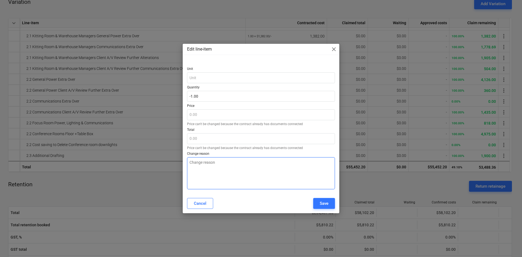
click at [213, 168] on textarea at bounding box center [261, 173] width 148 height 32
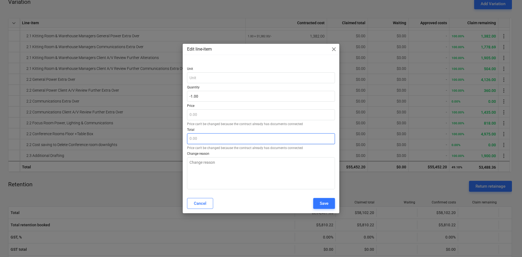
type textarea "x"
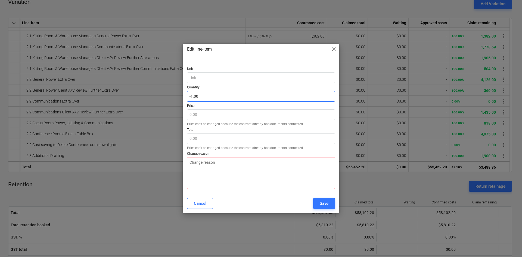
type input "-1"
click at [198, 93] on input "-1" at bounding box center [261, 96] width 148 height 11
type textarea "x"
type input "-"
type textarea "x"
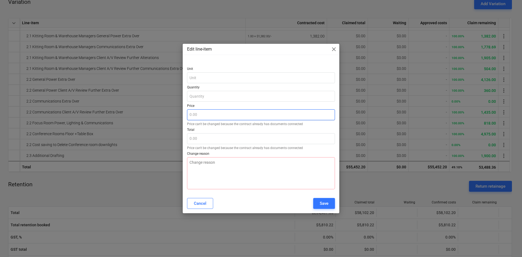
type textarea "x"
type input "0.00"
click at [199, 97] on input "text" at bounding box center [261, 96] width 148 height 11
type textarea "x"
type input "0.00"
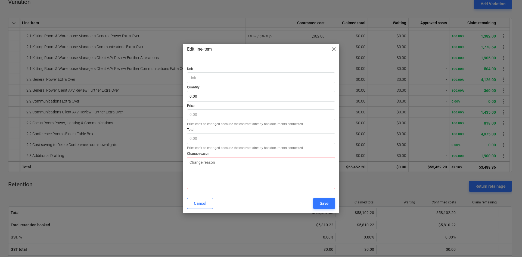
click at [198, 85] on div at bounding box center [261, 84] width 148 height 2
click at [204, 99] on input "text" at bounding box center [261, 96] width 148 height 11
type textarea "x"
type input "0.00"
click at [198, 202] on div "Cancel" at bounding box center [200, 203] width 13 height 7
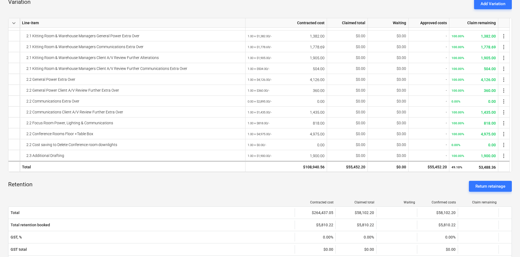
click at [215, 192] on div "Retention Return retainage" at bounding box center [260, 187] width 504 height 20
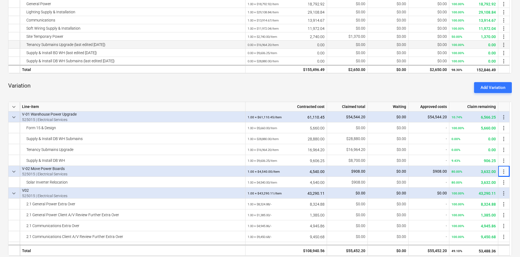
scroll to position [133, 0]
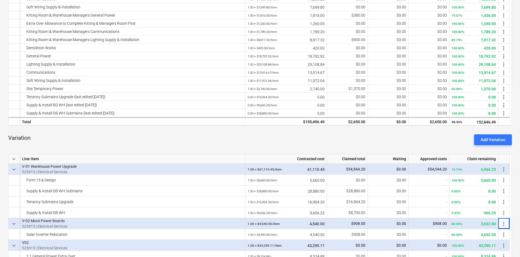
click at [283, 144] on div "Variation Add Variation" at bounding box center [260, 140] width 504 height 20
click at [493, 142] on div "Add Variation" at bounding box center [493, 139] width 25 height 7
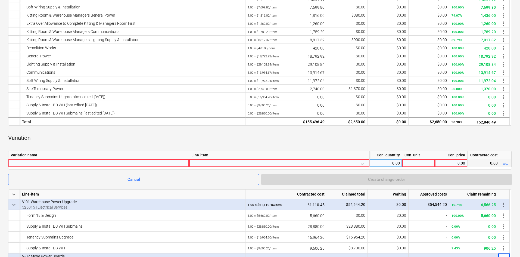
click at [126, 167] on div "Variation name Line-item Con. quantity Con. unit Con. price Contracted cost 0.0…" at bounding box center [260, 160] width 504 height 19
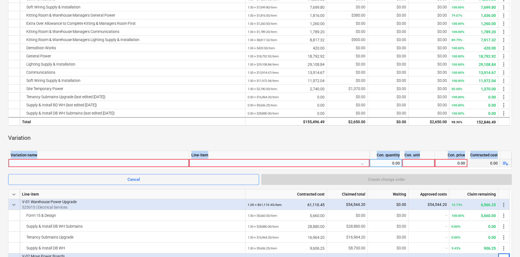
click at [125, 164] on div at bounding box center [99, 163] width 176 height 8
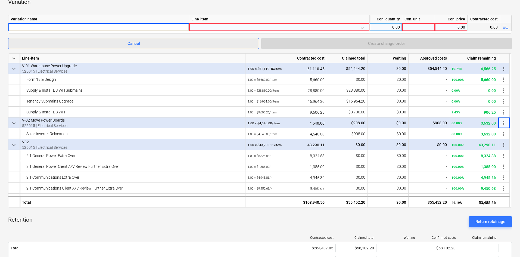
scroll to position [106, 0]
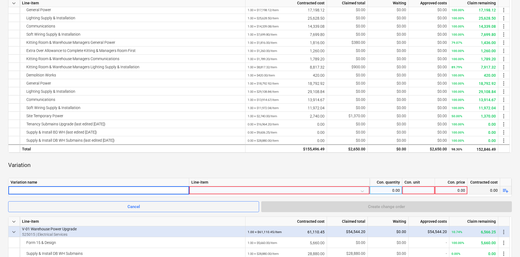
click at [23, 189] on input at bounding box center [98, 190] width 181 height 8
type input "V03"
type input "E"
type input "V03"
click at [209, 189] on div at bounding box center [280, 191] width 176 height 10
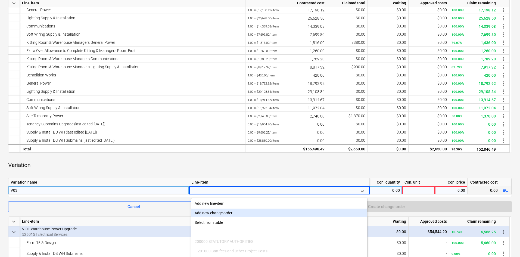
scroll to position [132, 0]
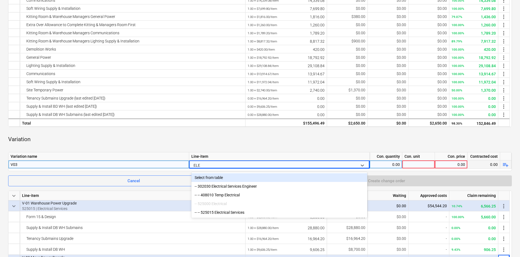
type input "ELEC"
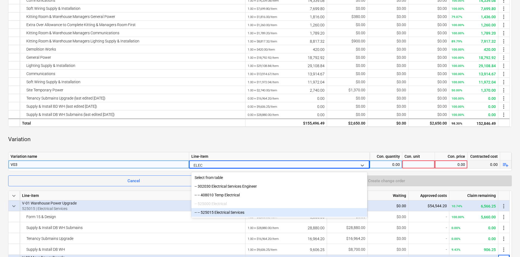
click at [244, 217] on div "-- -- 525015 Electrical Services" at bounding box center [280, 212] width 176 height 9
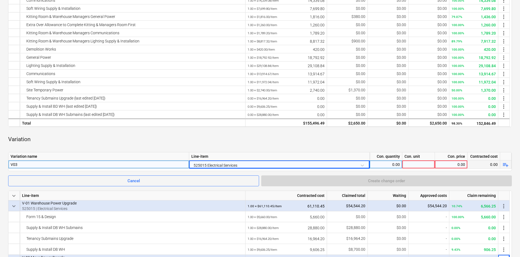
click at [358, 140] on div "Variation" at bounding box center [260, 139] width 504 height 16
click at [391, 162] on div "0.00" at bounding box center [386, 165] width 28 height 8
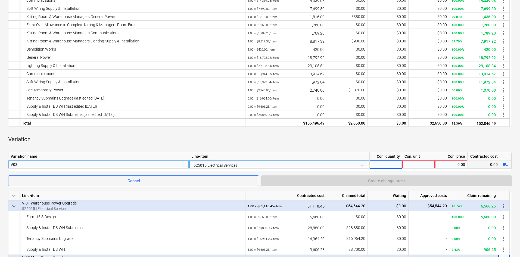
type input "1"
click at [415, 165] on div at bounding box center [419, 165] width 33 height 8
type input "I"
type input "item"
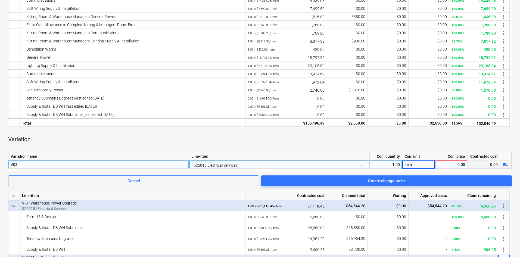
click at [503, 165] on span "playlist_add" at bounding box center [506, 165] width 7 height 7
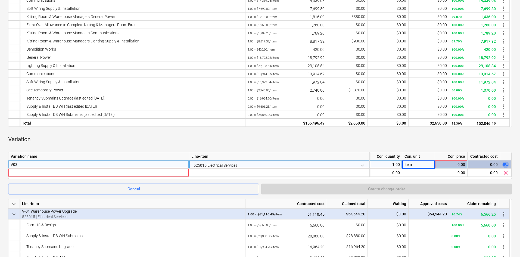
click at [504, 165] on span "playlist_add" at bounding box center [506, 165] width 7 height 7
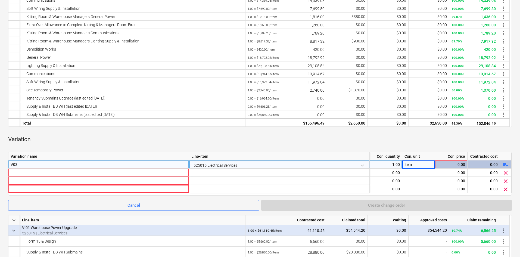
click at [504, 165] on span "playlist_add" at bounding box center [506, 165] width 7 height 7
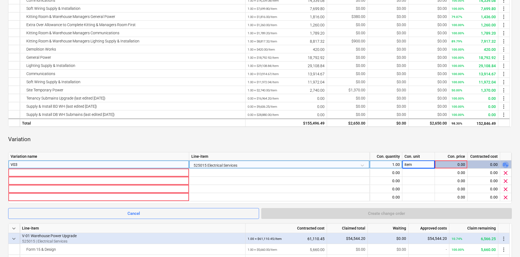
click at [504, 165] on span "playlist_add" at bounding box center [506, 165] width 7 height 7
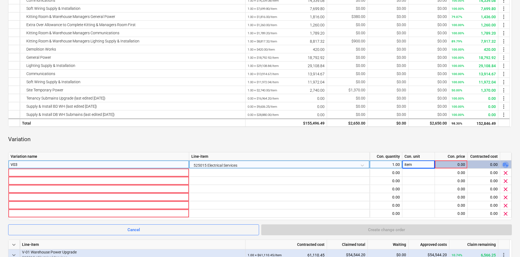
click at [504, 165] on span "playlist_add" at bounding box center [506, 165] width 7 height 7
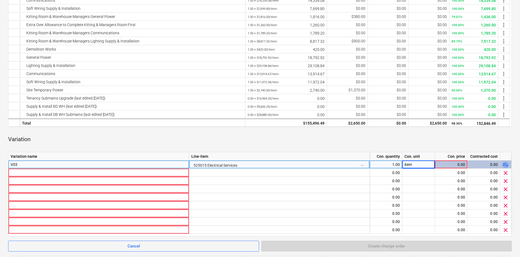
click at [504, 165] on span "playlist_add" at bounding box center [506, 165] width 7 height 7
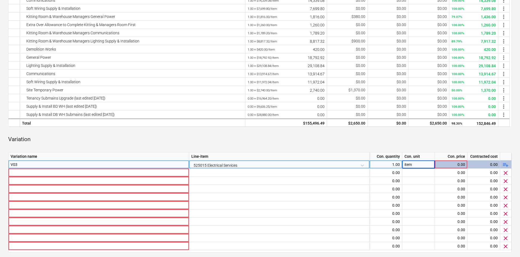
click at [218, 141] on div "Variation" at bounding box center [260, 139] width 504 height 16
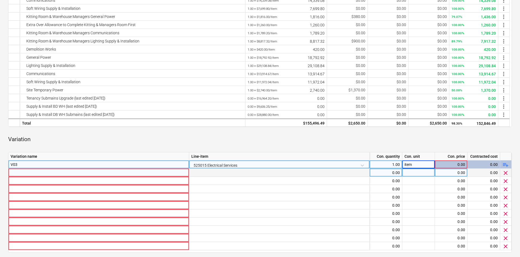
click at [32, 172] on div at bounding box center [99, 173] width 176 height 8
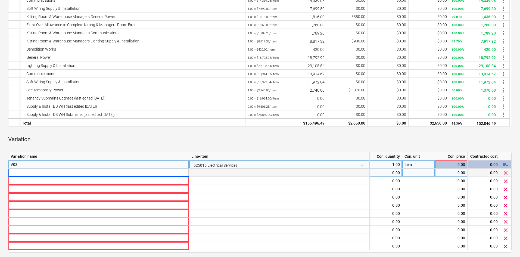
type input "Additional UPS Circuits for IDF Room"
click at [506, 181] on span "clear" at bounding box center [506, 181] width 7 height 7
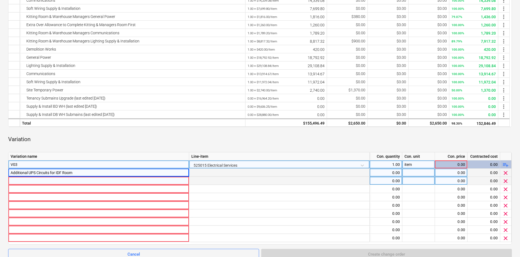
click at [506, 182] on span "clear" at bounding box center [506, 181] width 7 height 7
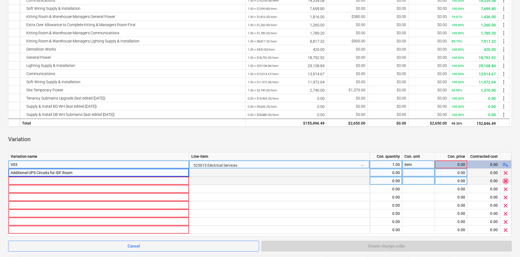
click at [506, 182] on span "clear" at bounding box center [506, 181] width 7 height 7
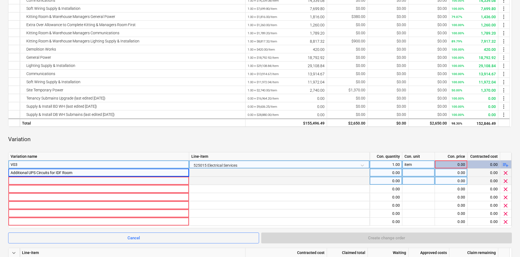
click at [506, 182] on span "clear" at bounding box center [506, 181] width 7 height 7
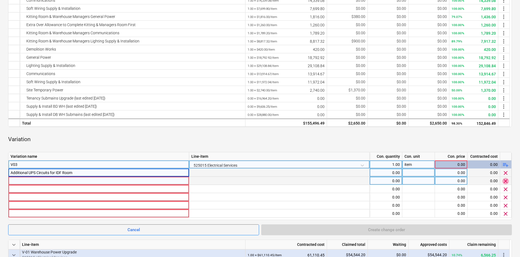
click at [506, 182] on span "clear" at bounding box center [506, 181] width 7 height 7
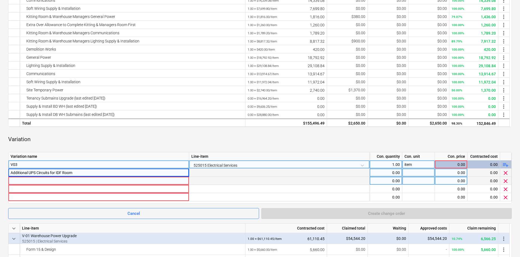
click at [506, 182] on span "clear" at bounding box center [506, 181] width 7 height 7
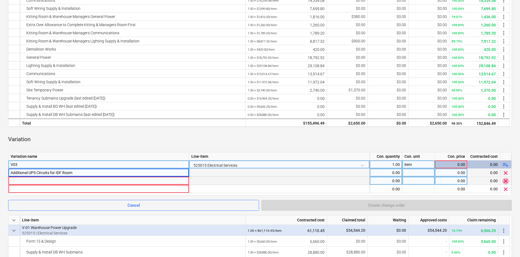
click at [506, 182] on span "clear" at bounding box center [506, 181] width 7 height 7
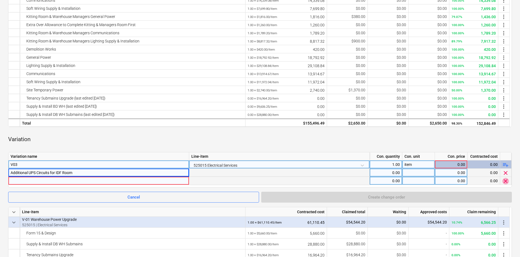
click at [506, 182] on span "clear" at bounding box center [506, 181] width 7 height 7
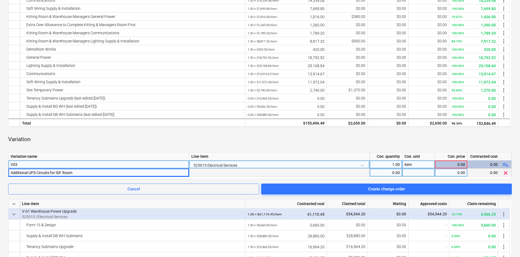
click at [387, 172] on div "0.00" at bounding box center [386, 173] width 28 height 8
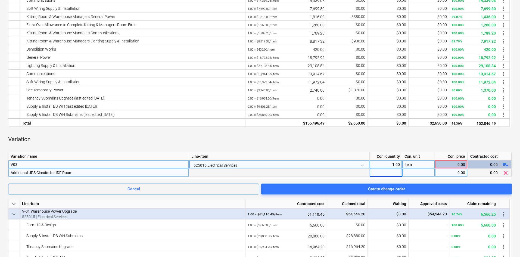
type input "1"
click at [451, 171] on div "0.00" at bounding box center [452, 173] width 28 height 8
type input "14803"
click at [445, 136] on div "Variation" at bounding box center [260, 139] width 504 height 16
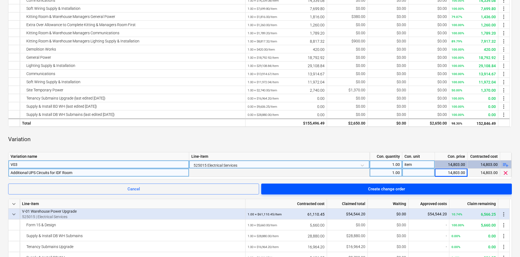
click at [399, 187] on div "Create change order" at bounding box center [386, 189] width 37 height 7
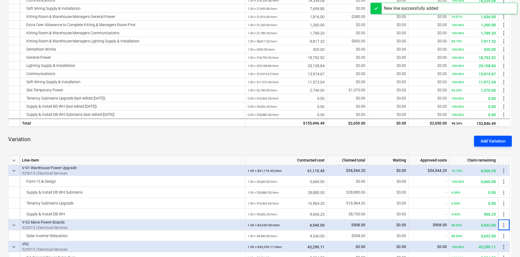
click at [498, 143] on div "Add Variation" at bounding box center [493, 141] width 25 height 7
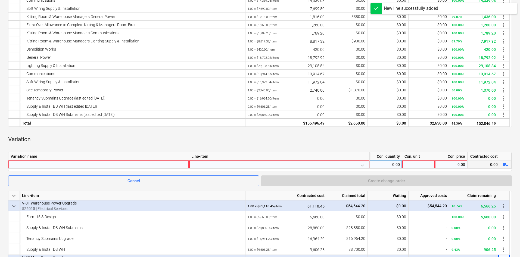
click at [50, 162] on div at bounding box center [99, 165] width 176 height 8
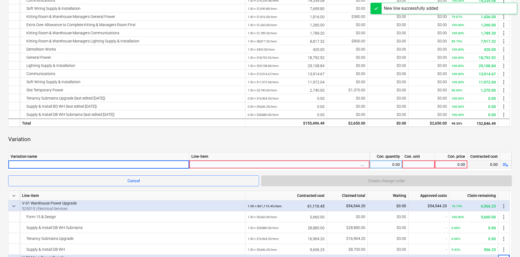
type input "v"
type input "V04"
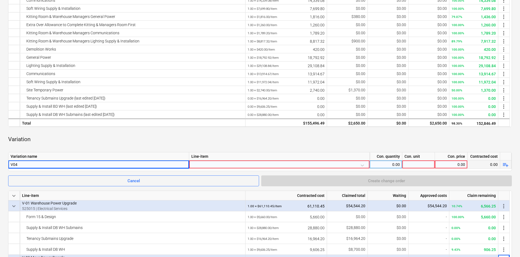
click at [230, 164] on div at bounding box center [280, 166] width 176 height 10
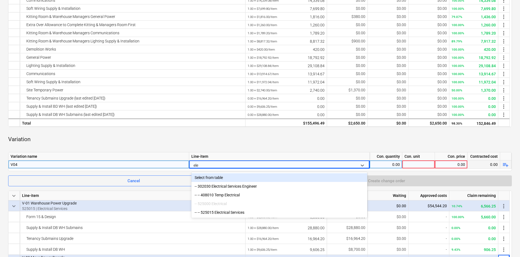
type input "elec"
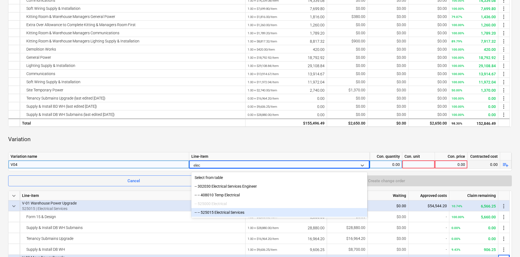
click at [231, 214] on div "-- -- 525015 Electrical Services" at bounding box center [280, 212] width 176 height 9
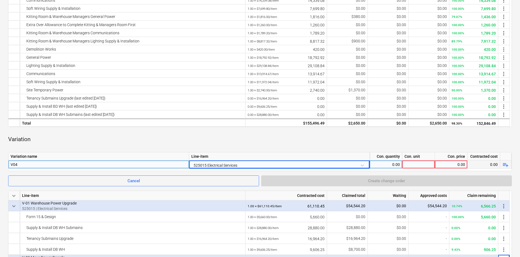
click at [391, 166] on div "0.00" at bounding box center [386, 165] width 28 height 8
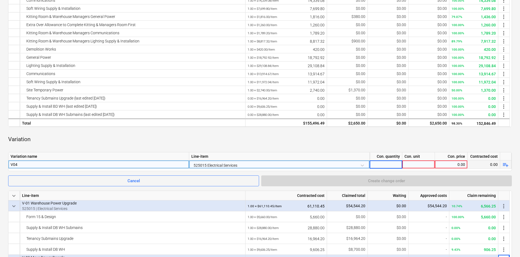
type input "1"
click at [426, 164] on div at bounding box center [419, 165] width 33 height 8
type input "item"
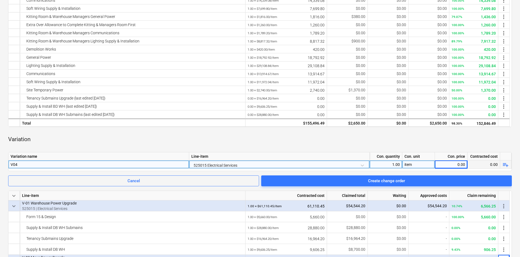
click at [507, 164] on span "playlist_add" at bounding box center [506, 165] width 7 height 7
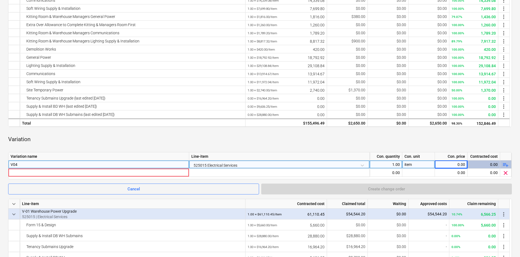
click at [507, 164] on span "playlist_add" at bounding box center [506, 165] width 7 height 7
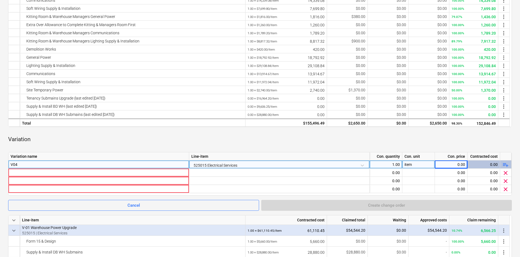
click at [507, 164] on span "playlist_add" at bounding box center [506, 165] width 7 height 7
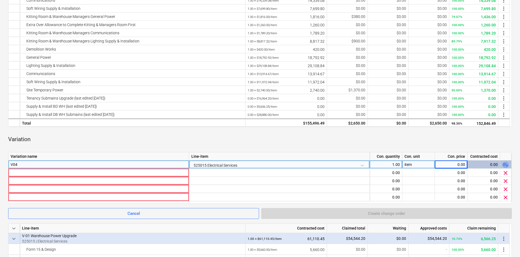
click at [507, 164] on span "playlist_add" at bounding box center [506, 165] width 7 height 7
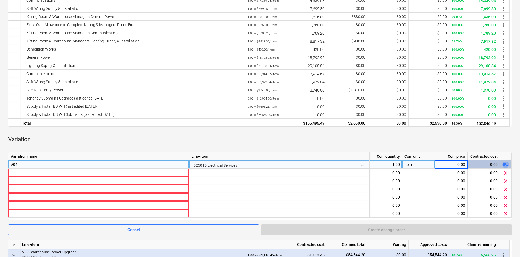
click at [507, 164] on span "playlist_add" at bounding box center [506, 165] width 7 height 7
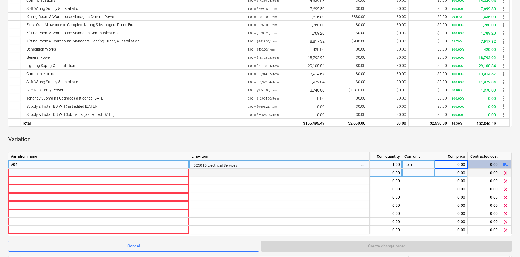
click at [51, 173] on div at bounding box center [99, 173] width 176 height 8
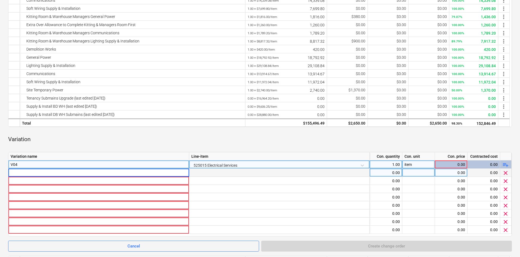
type input "Forklift Charger Outlets"
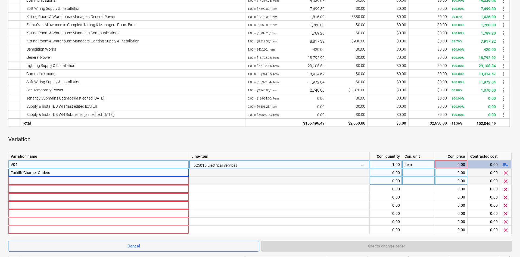
click at [39, 181] on div at bounding box center [99, 181] width 176 height 8
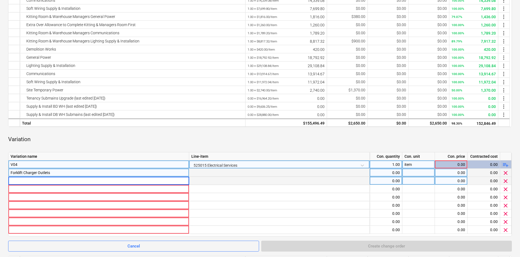
type input "Conveyor Power Supply"
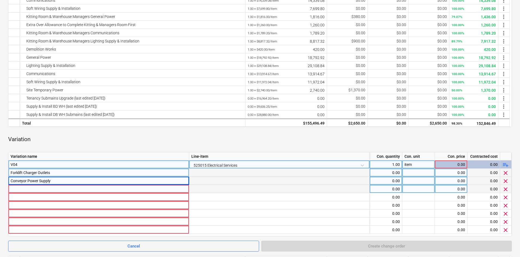
click at [30, 187] on div at bounding box center [99, 189] width 176 height 8
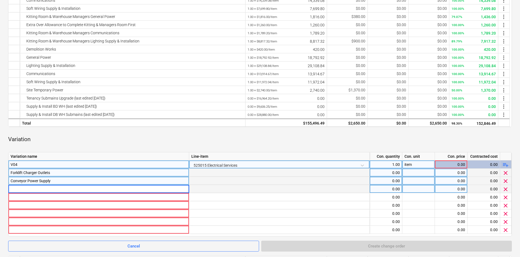
type input "Fan Installation"
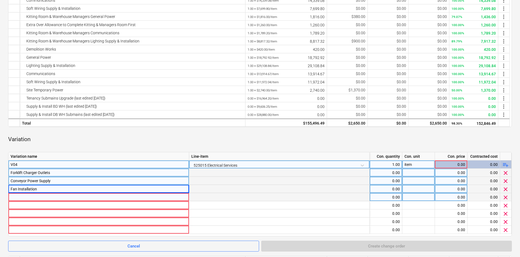
click at [31, 196] on div at bounding box center [99, 197] width 176 height 8
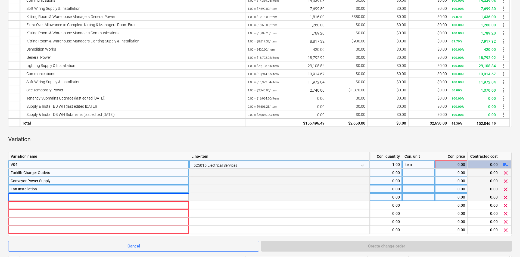
type input "General warehouse Power Outlets"
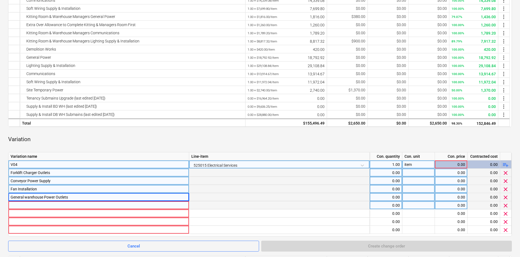
click at [33, 204] on div at bounding box center [99, 205] width 176 height 8
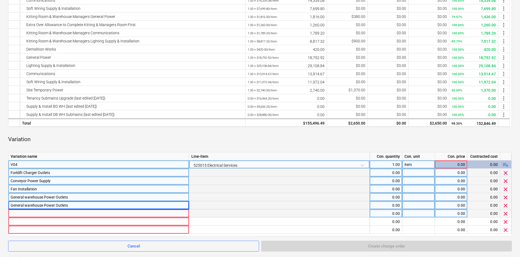
click at [35, 211] on div at bounding box center [99, 214] width 176 height 8
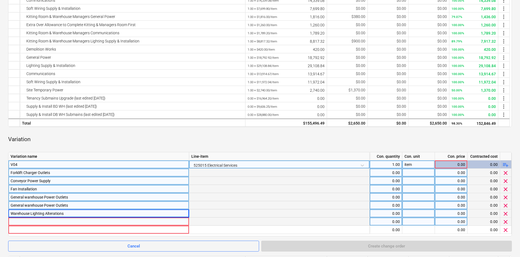
click at [34, 222] on div at bounding box center [99, 222] width 176 height 8
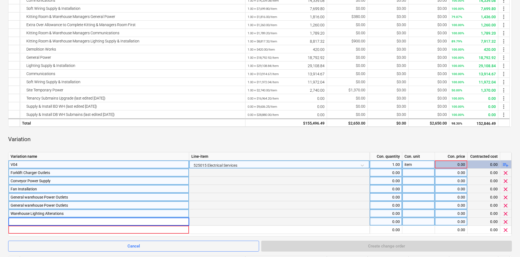
type input "Communications"
click at [506, 230] on span "clear" at bounding box center [506, 230] width 7 height 7
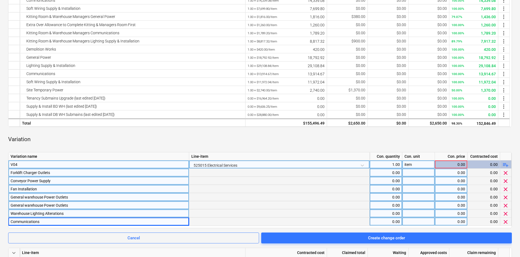
click at [387, 173] on div "0.00" at bounding box center [386, 173] width 28 height 8
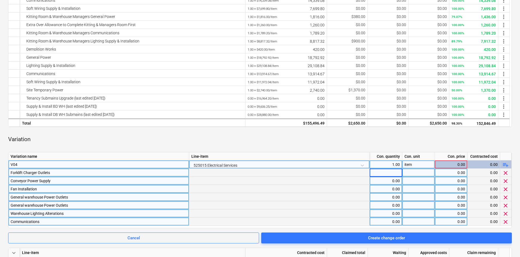
type input "1"
click at [390, 180] on div "0.00" at bounding box center [386, 181] width 28 height 8
click at [390, 189] on div "0.00" at bounding box center [386, 189] width 28 height 8
type input "1"
click at [391, 199] on div "0.00" at bounding box center [386, 197] width 28 height 8
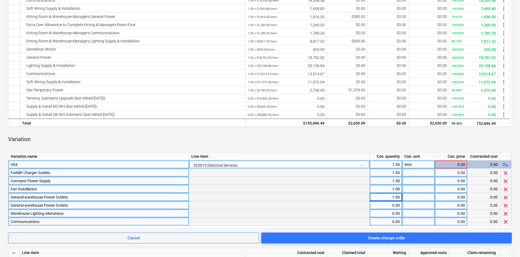
click at [391, 208] on div "0.00" at bounding box center [386, 205] width 28 height 8
click at [392, 212] on div "0.00" at bounding box center [386, 214] width 28 height 8
click at [391, 220] on div "0.00" at bounding box center [386, 222] width 28 height 8
click at [452, 176] on div "0.00" at bounding box center [452, 173] width 28 height 8
type input "6610"
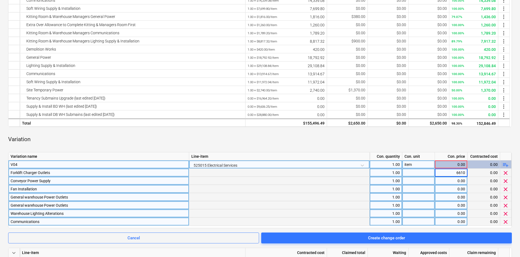
click at [447, 180] on div "0.00" at bounding box center [452, 181] width 28 height 8
type input "9492.40"
type input "5240"
type input "13752.92"
type input "6615"
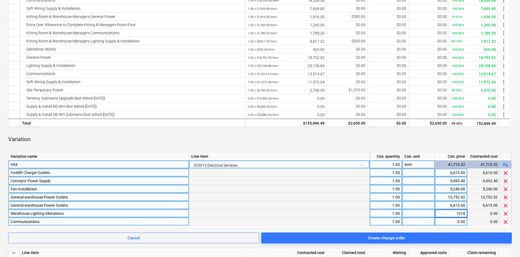
type input "10184"
type input "19783"
click at [399, 144] on div "Variation" at bounding box center [260, 139] width 504 height 16
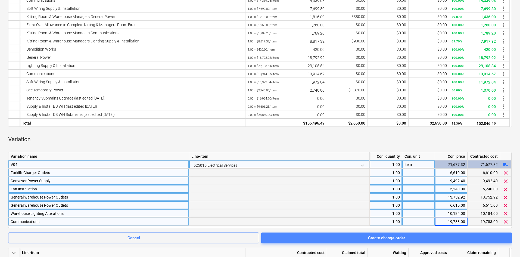
click at [347, 237] on span "Create change order" at bounding box center [387, 238] width 238 height 7
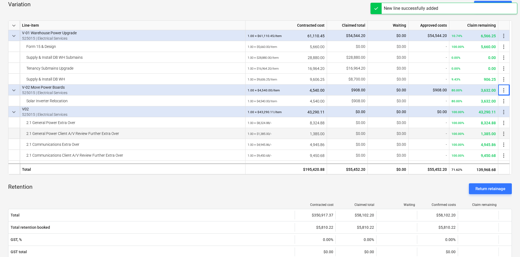
scroll to position [241, 0]
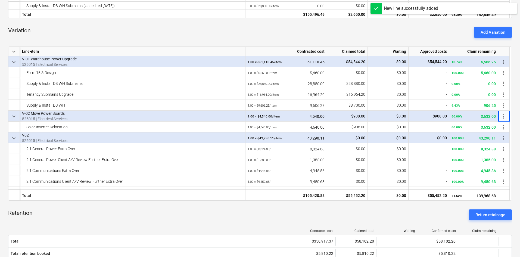
click at [355, 33] on div "Variation Add Variation" at bounding box center [260, 33] width 504 height 20
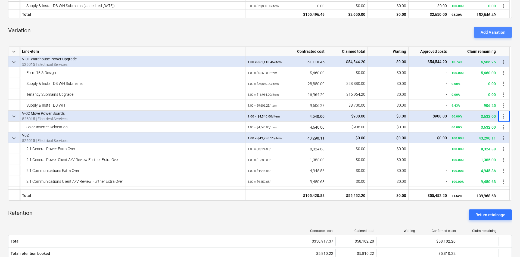
click at [498, 33] on div "Add Variation" at bounding box center [493, 32] width 25 height 7
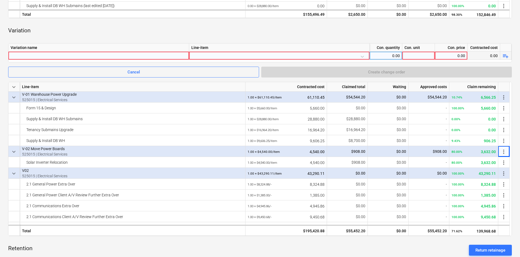
click at [63, 59] on div at bounding box center [99, 56] width 176 height 8
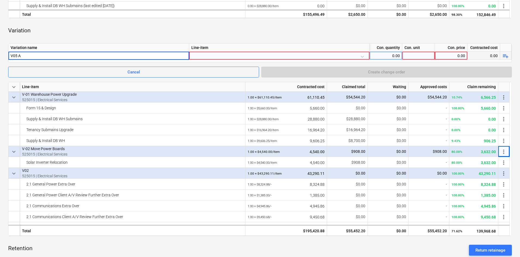
type input "V05"
click at [508, 55] on span "playlist_add" at bounding box center [506, 56] width 7 height 7
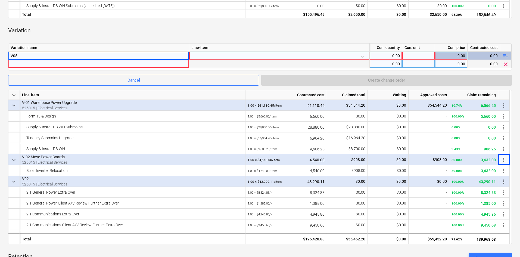
click at [98, 64] on div at bounding box center [99, 64] width 176 height 8
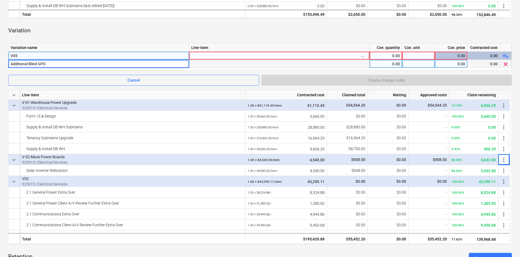
type input "Additional Blind GPOs"
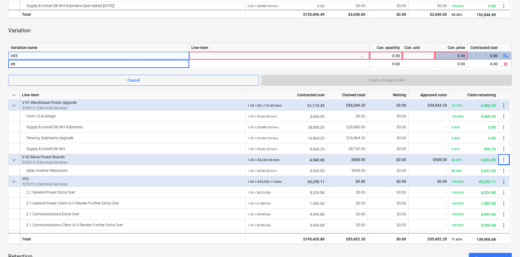
type input "Additional Blind GPOs"
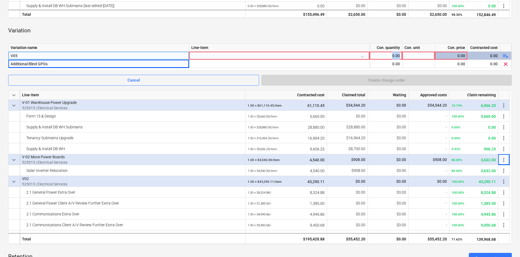
click at [234, 55] on div at bounding box center [280, 57] width 176 height 10
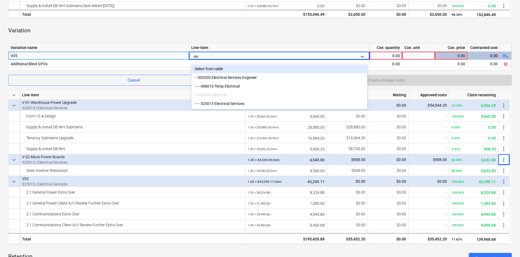
type input "elec"
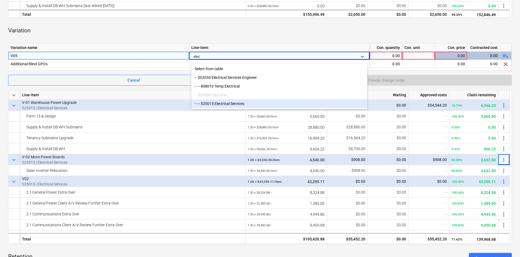
click at [241, 101] on div "-- -- 525015 Electrical Services" at bounding box center [280, 103] width 176 height 9
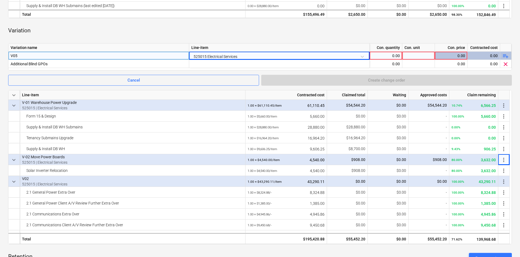
click at [229, 32] on div "Variation" at bounding box center [260, 31] width 504 height 16
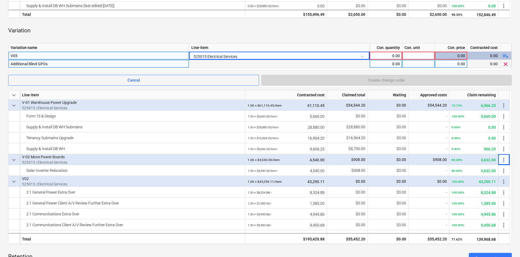
click at [384, 63] on div "0.00" at bounding box center [386, 64] width 28 height 8
click at [387, 56] on div "0.00" at bounding box center [386, 56] width 28 height 8
click at [389, 63] on div "0.00" at bounding box center [386, 64] width 28 height 8
click at [406, 32] on div "Variation" at bounding box center [260, 31] width 504 height 16
click at [387, 63] on div "0.00" at bounding box center [386, 64] width 28 height 8
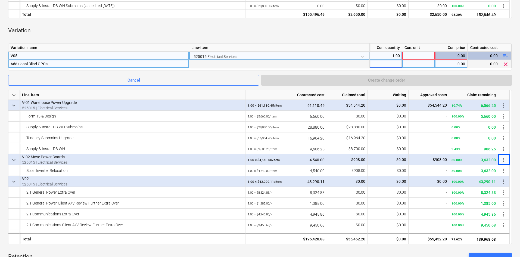
type input "1"
click at [427, 57] on div at bounding box center [419, 56] width 33 height 8
type input "item"
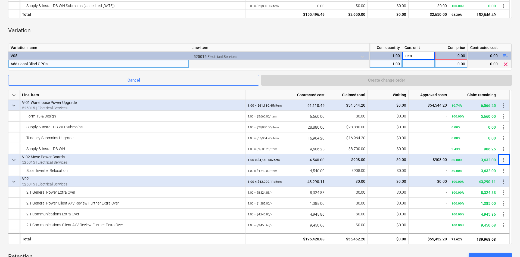
click at [450, 65] on div "0.00" at bounding box center [452, 64] width 28 height 8
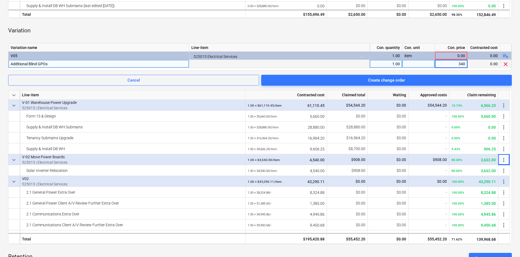
type input "3404"
click at [396, 34] on div "Variation" at bounding box center [260, 31] width 504 height 16
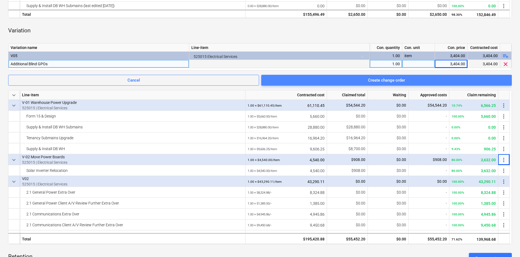
click at [454, 77] on span "Create change order" at bounding box center [387, 80] width 238 height 7
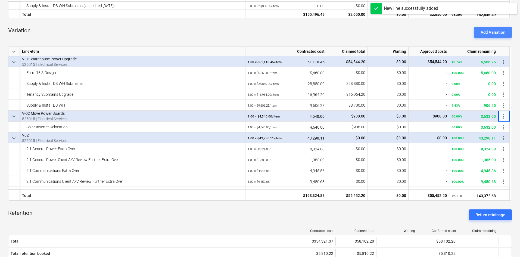
click at [490, 32] on div "Add Variation" at bounding box center [493, 32] width 25 height 7
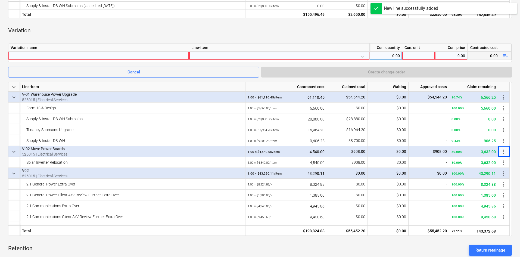
click at [52, 56] on div at bounding box center [99, 56] width 176 height 8
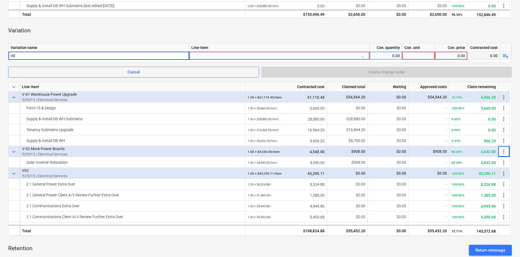
type input "V06"
click at [506, 57] on span "playlist_add" at bounding box center [506, 56] width 7 height 7
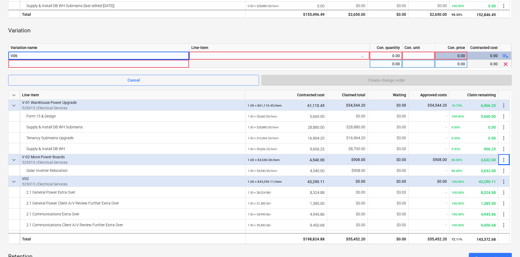
click at [66, 63] on div at bounding box center [99, 64] width 176 height 8
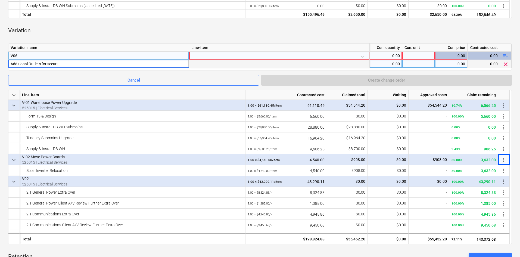
type input "Additional Outlets for security"
click at [209, 56] on div at bounding box center [280, 57] width 176 height 10
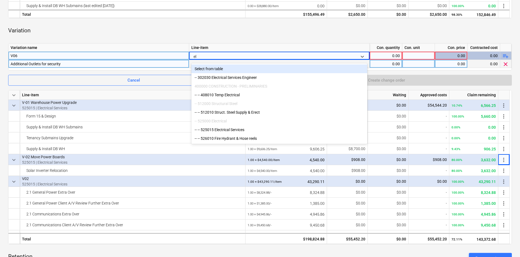
type input "ele"
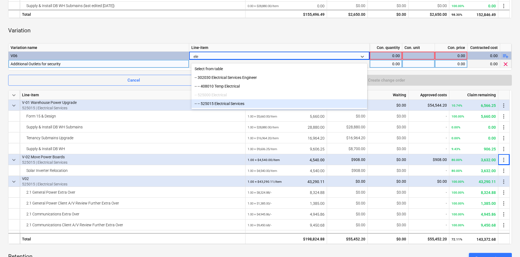
click at [232, 103] on div "-- -- 525015 Electrical Services" at bounding box center [280, 103] width 176 height 9
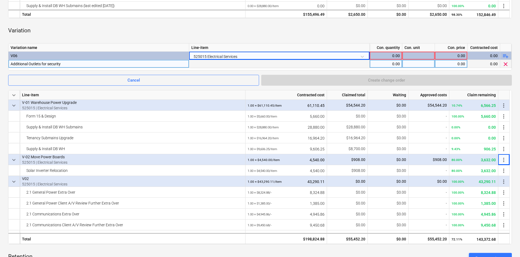
click at [264, 34] on div "Variation" at bounding box center [260, 31] width 504 height 16
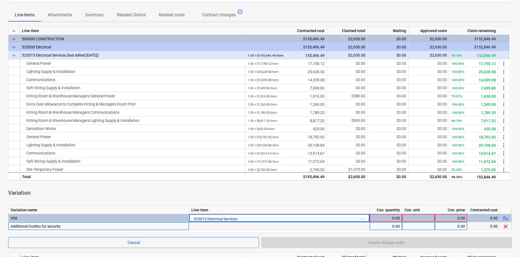
scroll to position [218, 0]
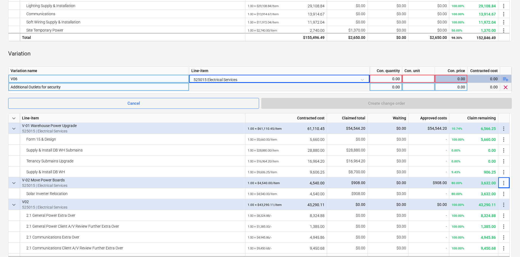
click at [390, 79] on div "0.00" at bounding box center [386, 79] width 28 height 8
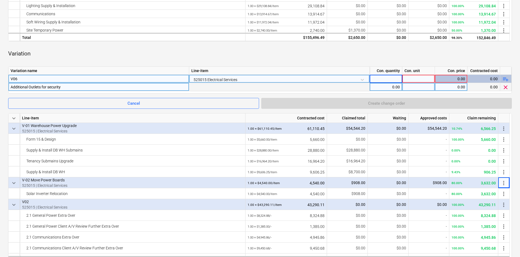
type input "1"
click at [419, 77] on div at bounding box center [419, 79] width 33 height 8
type input "item"
click at [454, 77] on div "0.00" at bounding box center [452, 79] width 28 height 8
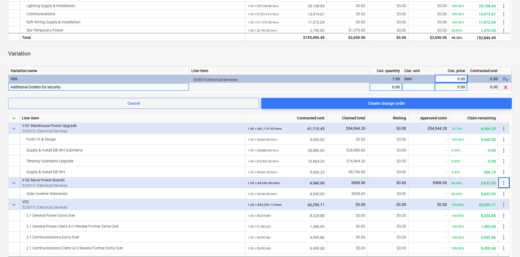
click at [395, 87] on div "0.00" at bounding box center [386, 87] width 28 height 8
type input "1"
click at [452, 87] on div "0.00" at bounding box center [452, 87] width 28 height 8
type input "1058"
click at [357, 53] on div "Variation" at bounding box center [260, 54] width 504 height 16
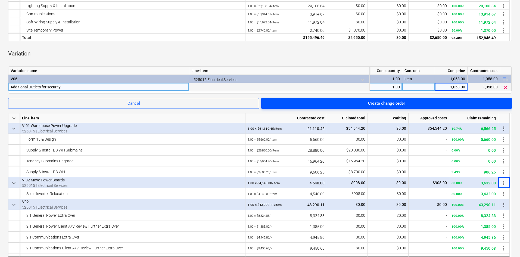
click at [343, 103] on span "Create change order" at bounding box center [387, 103] width 238 height 7
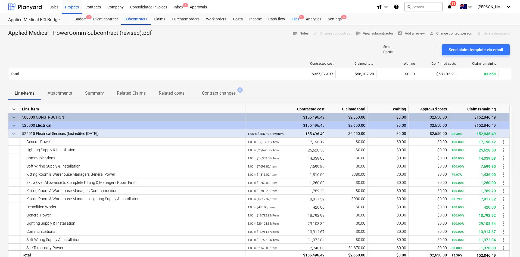
click at [296, 19] on div "Files 9+" at bounding box center [296, 19] width 14 height 11
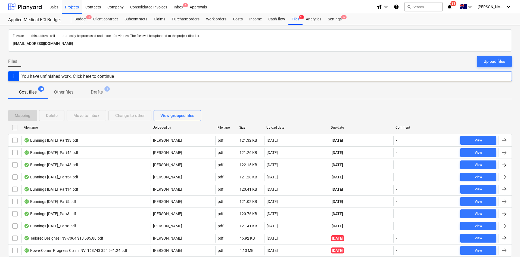
click at [343, 126] on div "Due date" at bounding box center [361, 128] width 60 height 4
checkbox input "false"
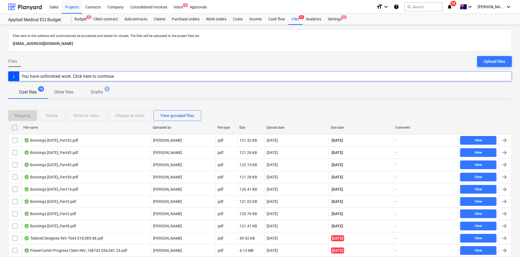
checkbox input "false"
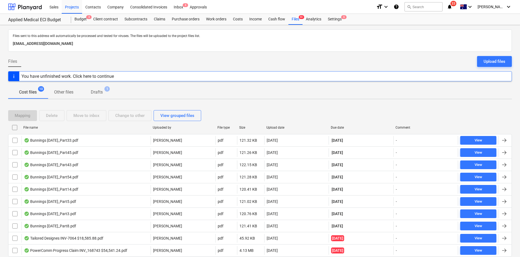
checkbox input "false"
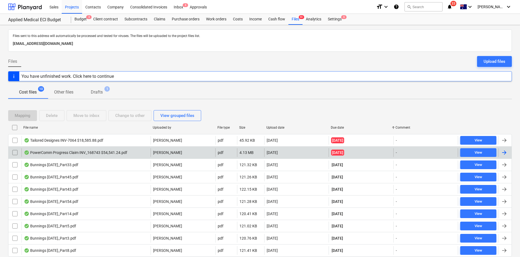
click at [90, 151] on div "PowerComm Progress Claim INV_168743 $54,541.24.pdf" at bounding box center [75, 152] width 103 height 4
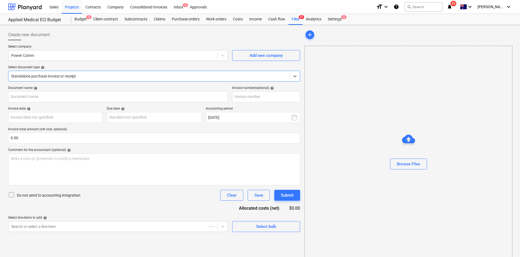
type input "168743"
type input "[DATE]"
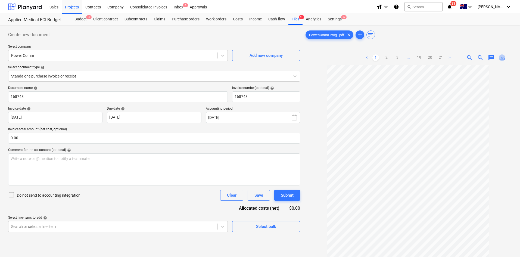
click at [502, 56] on span "save_alt" at bounding box center [502, 57] width 7 height 7
click at [161, 19] on div "Claims" at bounding box center [160, 19] width 18 height 11
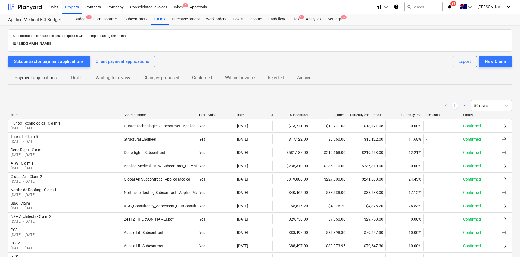
click at [78, 77] on p "Draft" at bounding box center [76, 78] width 13 height 7
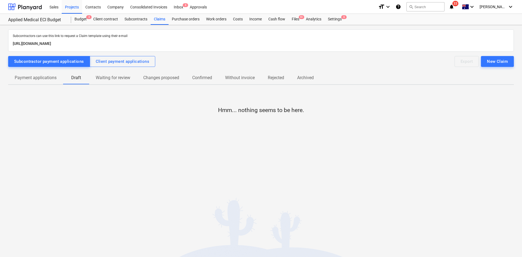
click at [47, 80] on p "Payment applications" at bounding box center [36, 78] width 42 height 7
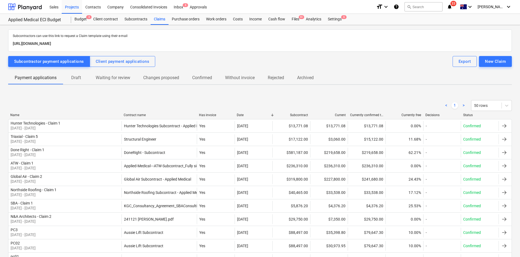
click at [135, 112] on div "< 1 > 50 rows" at bounding box center [260, 105] width 504 height 15
click at [136, 115] on div "Contract name" at bounding box center [159, 115] width 71 height 4
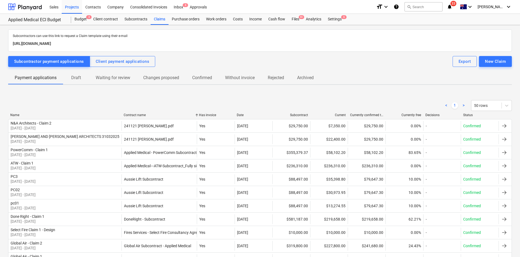
click at [140, 116] on div "Contract name" at bounding box center [159, 115] width 71 height 4
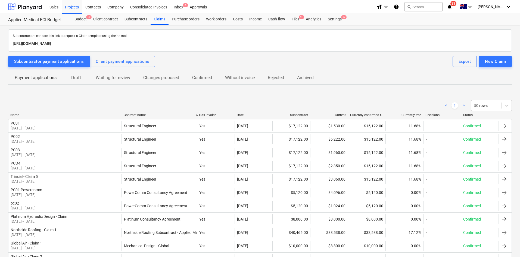
click at [18, 113] on div "Name" at bounding box center [64, 115] width 109 height 4
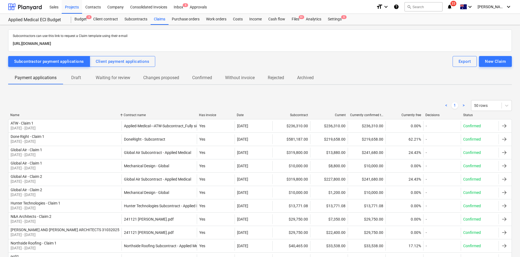
click at [276, 58] on div "Subcontractor payment applications Client payment applications Export New Claim" at bounding box center [260, 61] width 504 height 11
click at [501, 55] on div "Subcontractors can use this link to request a Claim template using their e-mail…" at bounding box center [260, 247] width 504 height 436
click at [500, 61] on div "New Claim" at bounding box center [495, 61] width 21 height 7
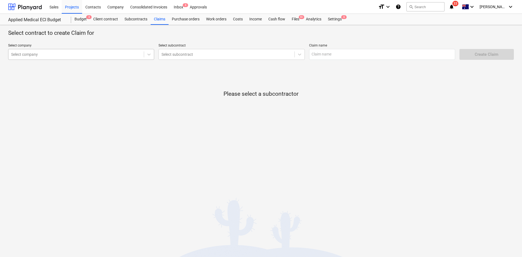
click at [44, 55] on div at bounding box center [76, 54] width 130 height 5
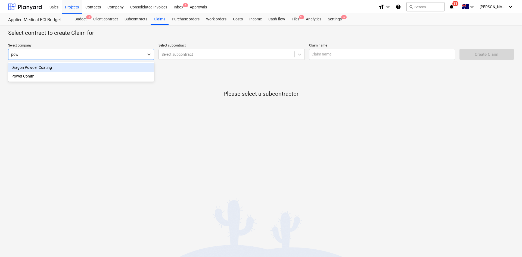
type input "[PERSON_NAME]"
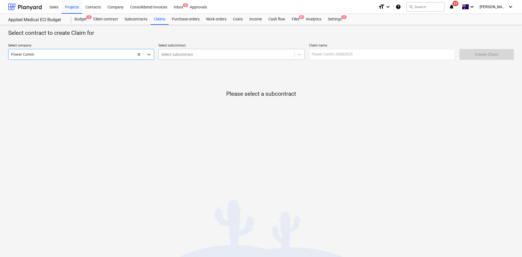
click at [177, 57] on div at bounding box center [227, 54] width 130 height 5
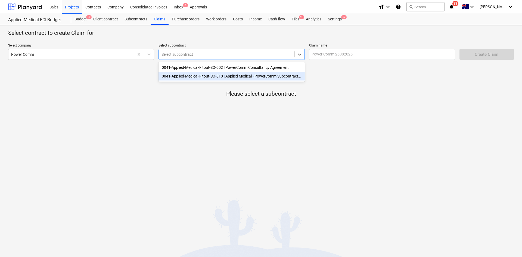
click at [215, 77] on div "0041-Applied-Medical-Fitout-SO-010 | Applied Medical - PowerComm Subcontract (r…" at bounding box center [232, 76] width 146 height 9
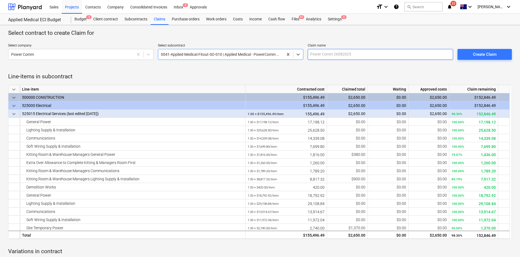
click at [355, 54] on input "text" at bounding box center [381, 54] width 146 height 11
drag, startPoint x: 345, startPoint y: 55, endPoint x: 351, endPoint y: 56, distance: 6.3
click at [345, 55] on input "PowerComm Claim 2" at bounding box center [381, 54] width 146 height 11
type input "PowerComm Claim - 2"
click at [308, 69] on div at bounding box center [260, 71] width 504 height 4
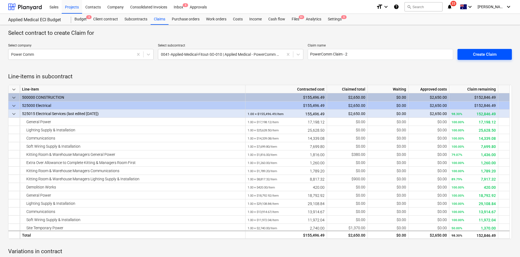
click at [487, 53] on div "Create Claim" at bounding box center [485, 54] width 24 height 7
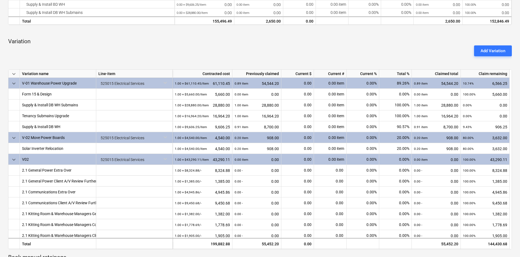
scroll to position [272, 0]
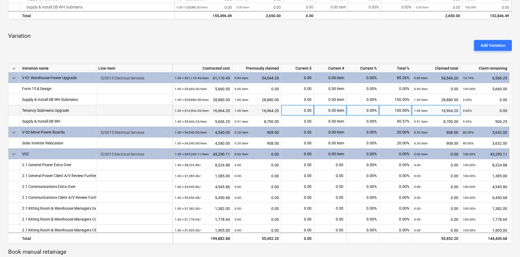
click at [337, 110] on div "0.00 item" at bounding box center [330, 110] width 33 height 11
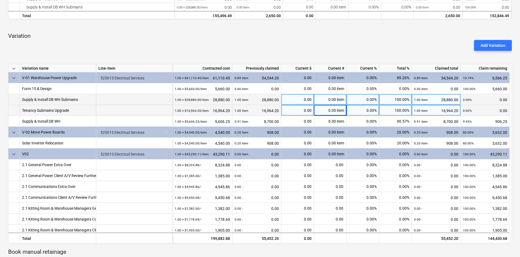
click at [334, 100] on div "0.00 item" at bounding box center [330, 99] width 33 height 11
click at [339, 111] on div "0.00 item" at bounding box center [330, 110] width 33 height 11
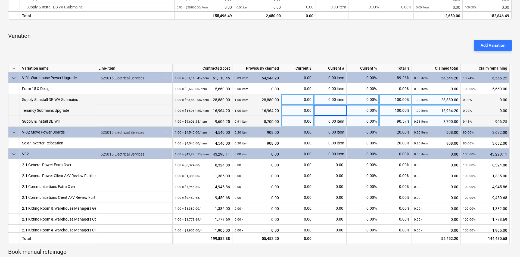
click at [328, 121] on div "0.00 item" at bounding box center [330, 121] width 33 height 11
click at [301, 122] on div "0.00" at bounding box center [298, 121] width 28 height 11
click at [306, 122] on div "0.00" at bounding box center [298, 121] width 28 height 11
type input "906.25"
click at [332, 46] on div "Add Variation" at bounding box center [260, 45] width 509 height 15
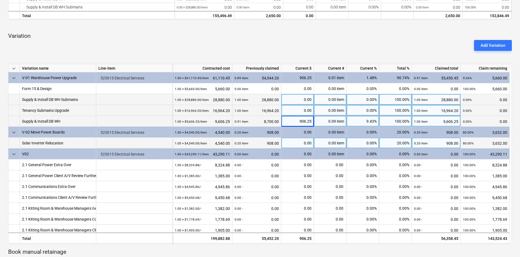
click at [404, 144] on div "20.00%" at bounding box center [396, 143] width 33 height 11
type input "70"
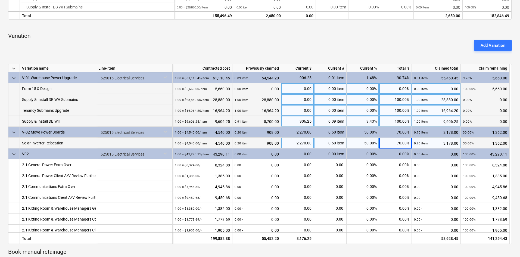
click at [392, 89] on div "0.00%" at bounding box center [396, 88] width 33 height 11
type input "75"
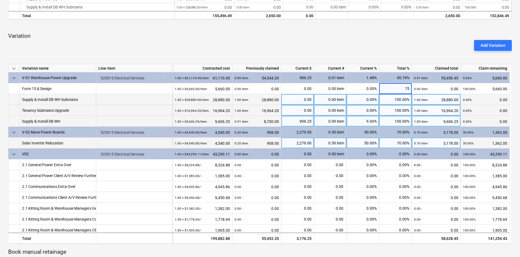
click at [381, 53] on div "Add Variation" at bounding box center [260, 45] width 509 height 15
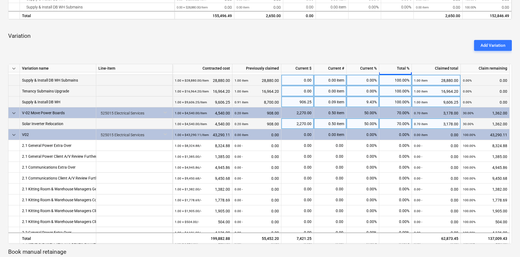
scroll to position [27, 0]
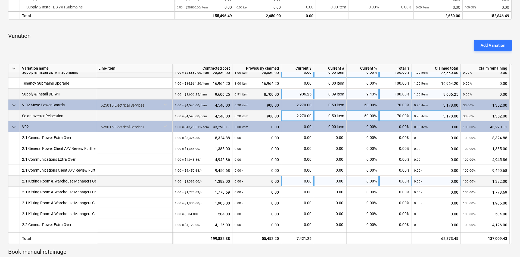
click at [366, 180] on div "0.00%" at bounding box center [363, 181] width 33 height 11
type input "100"
click at [358, 48] on div "Add Variation" at bounding box center [260, 45] width 509 height 15
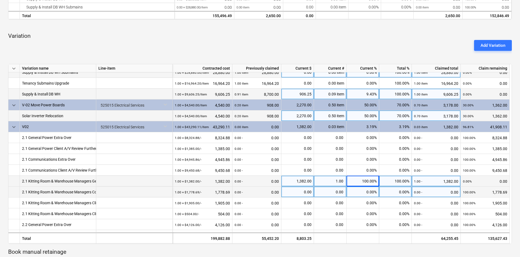
click at [364, 193] on div "0.00%" at bounding box center [363, 192] width 33 height 11
type input "100"
click at [355, 42] on div "Add Variation" at bounding box center [260, 45] width 509 height 15
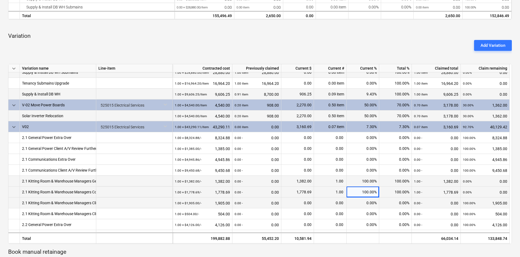
click at [356, 201] on div "0.00%" at bounding box center [363, 203] width 33 height 11
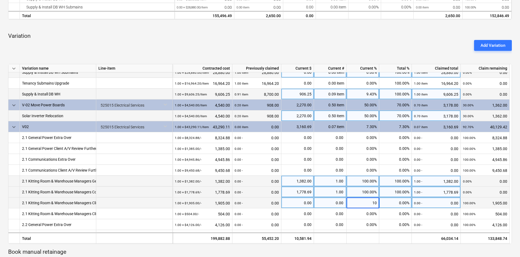
type input "100"
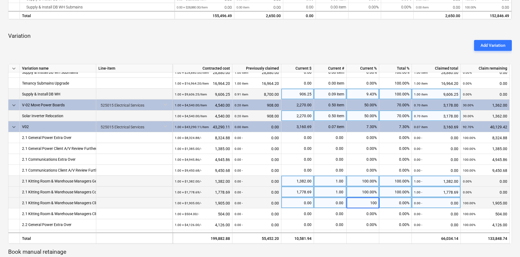
click at [354, 51] on div "Add Variation" at bounding box center [260, 45] width 509 height 15
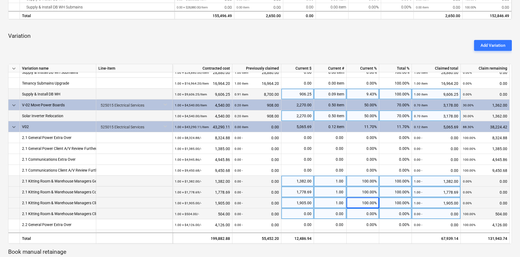
click at [367, 212] on div "0.00%" at bounding box center [363, 213] width 33 height 11
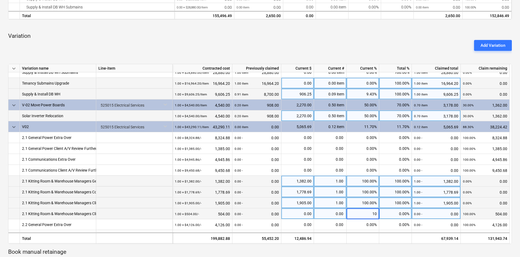
type input "100"
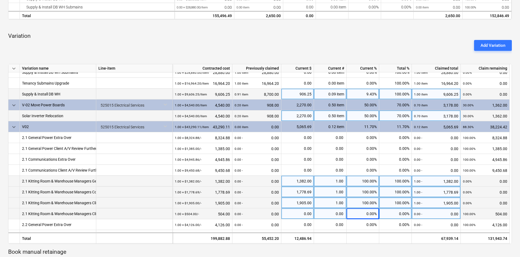
click at [298, 42] on div "Add Variation" at bounding box center [260, 45] width 509 height 15
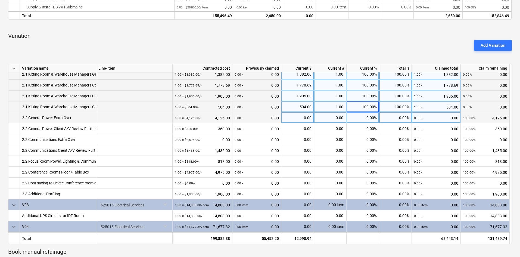
scroll to position [136, 0]
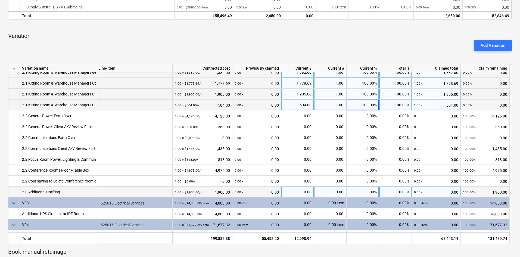
click at [371, 193] on div "0.00%" at bounding box center [363, 192] width 33 height 11
type input "100"
click at [313, 35] on p "Variation" at bounding box center [260, 36] width 504 height 8
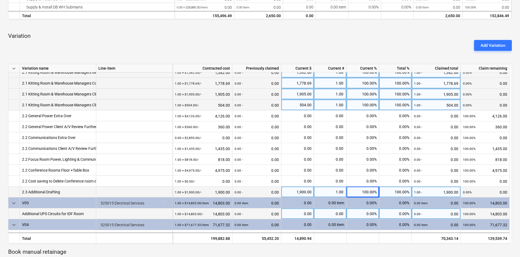
click at [368, 214] on div "0.00%" at bounding box center [363, 213] width 33 height 11
type input "100"
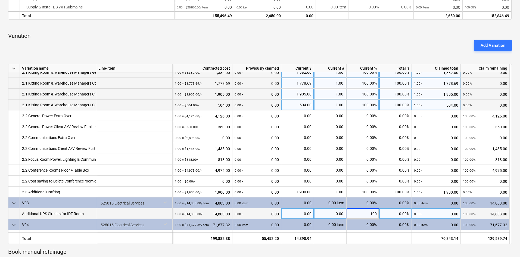
click at [316, 51] on div "Add Variation" at bounding box center [260, 45] width 509 height 15
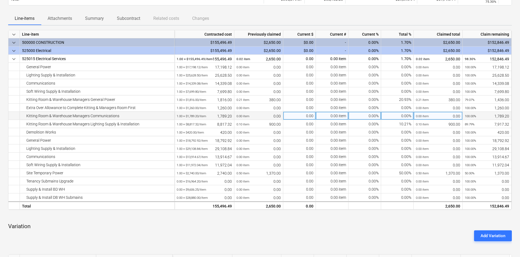
scroll to position [54, 0]
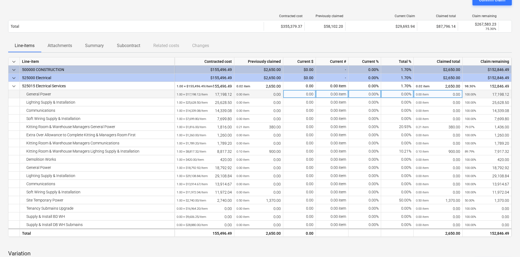
click at [374, 95] on div "0.00%" at bounding box center [365, 94] width 33 height 8
type input "3"
click at [304, 95] on div "0.00" at bounding box center [300, 94] width 33 height 8
click at [310, 52] on div "Line-items Attachments Summary Subcontract Related costs Changes" at bounding box center [260, 45] width 504 height 13
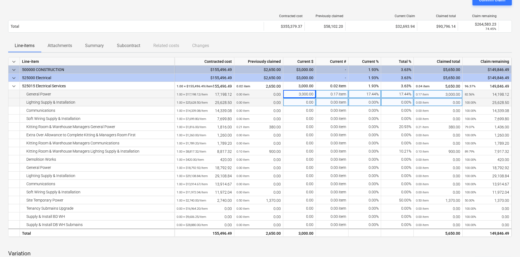
click at [371, 102] on div "0.00%" at bounding box center [365, 102] width 33 height 8
click at [345, 43] on div "Line-items Attachments Summary Subcontract Related costs Changes" at bounding box center [260, 45] width 504 height 13
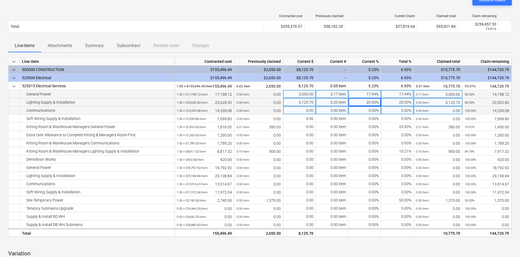
click at [360, 111] on div "0.00%" at bounding box center [365, 110] width 33 height 8
click at [346, 42] on div "Line-items Attachments Summary Subcontract Related costs Changes" at bounding box center [260, 45] width 504 height 13
click at [306, 110] on div "3,500.17" at bounding box center [300, 110] width 33 height 8
click at [309, 39] on div "Line-items Attachments Summary Subcontract Related costs Changes" at bounding box center [260, 45] width 504 height 13
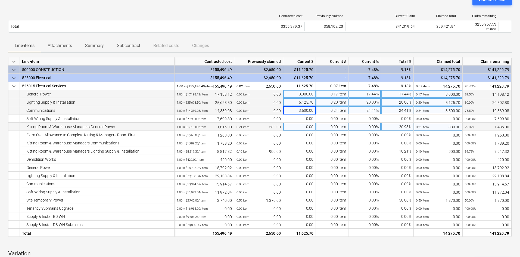
click at [356, 125] on div "0.00%" at bounding box center [365, 127] width 33 height 8
click at [311, 128] on div "0.00" at bounding box center [300, 127] width 33 height 8
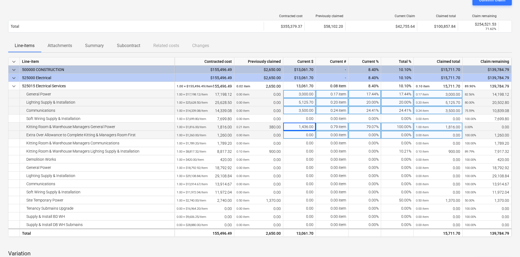
click at [362, 135] on div "0.00%" at bounding box center [365, 135] width 33 height 8
click at [318, 38] on div "Contracted cost Previously claimed Current Claim Claimed total Claim remaining …" at bounding box center [260, 24] width 504 height 29
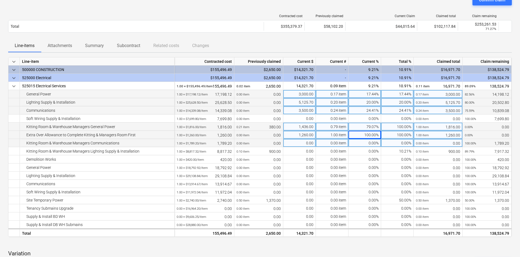
click at [376, 144] on div "0.00%" at bounding box center [365, 143] width 33 height 8
click at [336, 40] on div "Line-items Attachments Summary Subcontract Related costs Changes" at bounding box center [260, 45] width 504 height 13
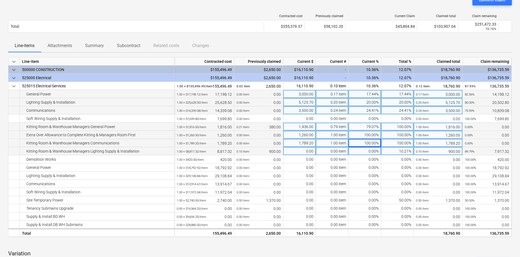
click at [369, 152] on div "0.00%" at bounding box center [365, 151] width 33 height 8
click at [302, 152] on div "0.00" at bounding box center [300, 151] width 33 height 8
click at [290, 43] on div "Line-items Attachments Summary Subcontract Related costs Changes" at bounding box center [260, 45] width 504 height 13
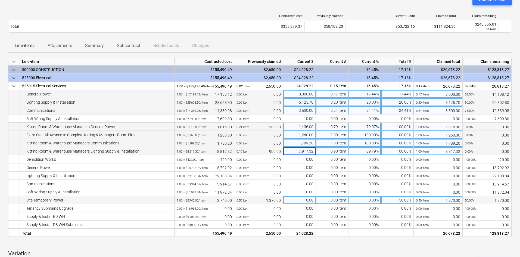
click at [399, 200] on div "50.00%" at bounding box center [397, 200] width 33 height 8
click at [305, 42] on div "Line-items Attachments Summary Subcontract Related costs Changes" at bounding box center [260, 45] width 504 height 13
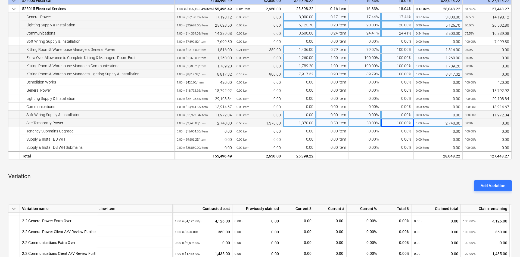
scroll to position [218, 0]
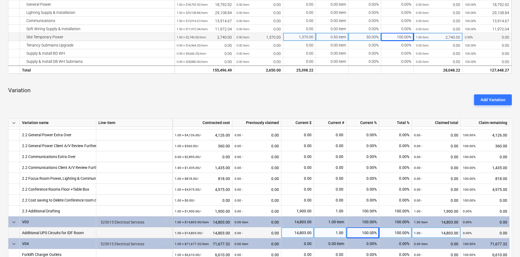
click at [318, 94] on div "Add Variation" at bounding box center [260, 99] width 509 height 15
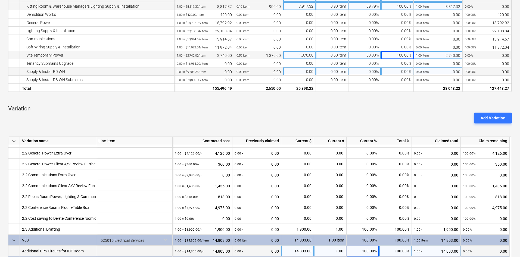
scroll to position [27, 0]
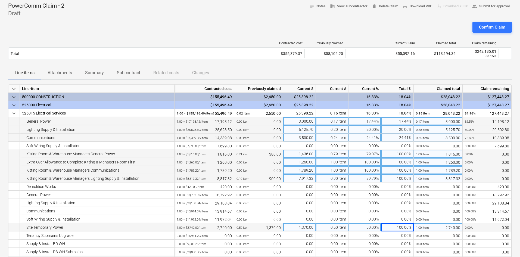
click at [369, 68] on div "Line-items Attachments Summary Subcontract Related costs Changes" at bounding box center [260, 72] width 504 height 13
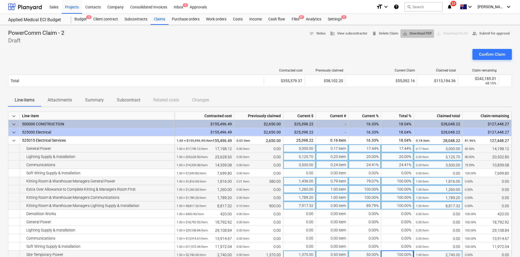
click at [410, 32] on span "save_alt Download PDF" at bounding box center [417, 33] width 29 height 6
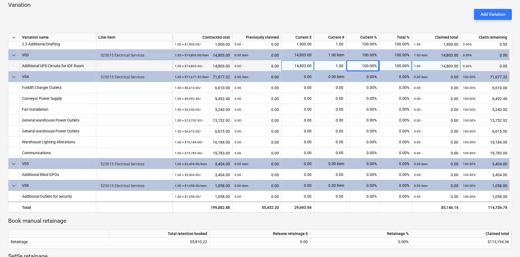
scroll to position [354, 0]
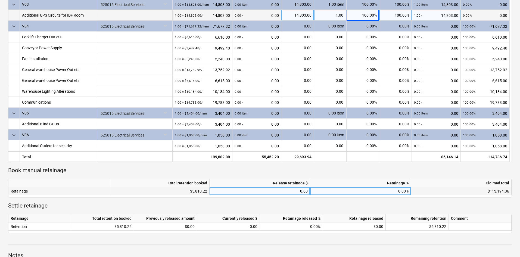
click at [267, 192] on div "0.00" at bounding box center [260, 191] width 96 height 8
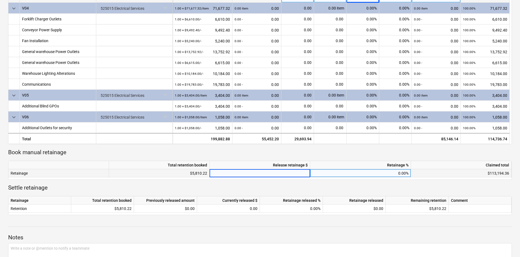
scroll to position [381, 0]
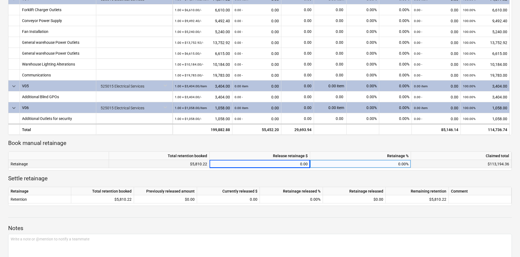
click at [254, 178] on p "Settle retainage" at bounding box center [260, 179] width 504 height 8
click at [302, 164] on div "0.00" at bounding box center [260, 164] width 96 height 8
click at [278, 166] on div "0.00" at bounding box center [260, 164] width 96 height 8
click at [279, 146] on p "Book manual retainage" at bounding box center [260, 144] width 504 height 8
click at [323, 177] on p "Settle retainage" at bounding box center [260, 179] width 504 height 8
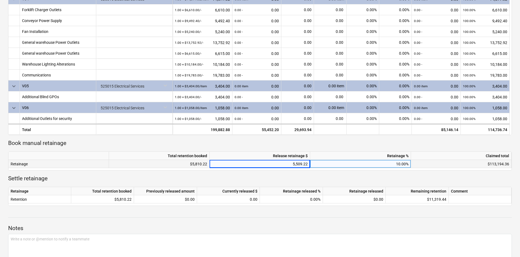
click at [323, 143] on p "Book manual retainage" at bounding box center [260, 144] width 504 height 8
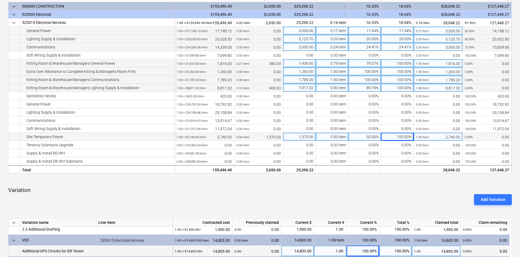
scroll to position [82, 0]
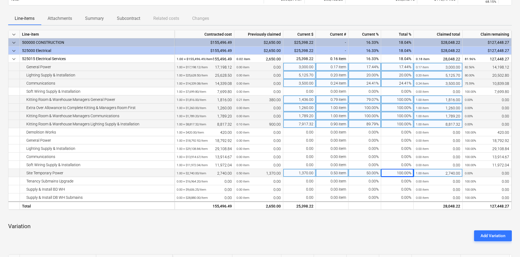
click at [387, 224] on p "Variation" at bounding box center [260, 227] width 504 height 8
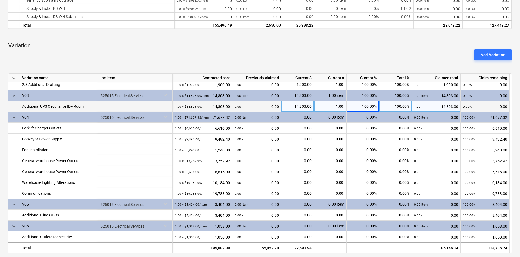
scroll to position [381, 0]
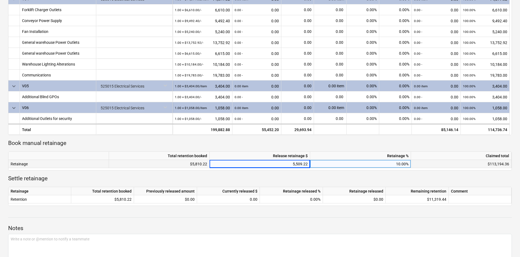
click at [352, 142] on p "Book manual retainage" at bounding box center [260, 144] width 504 height 8
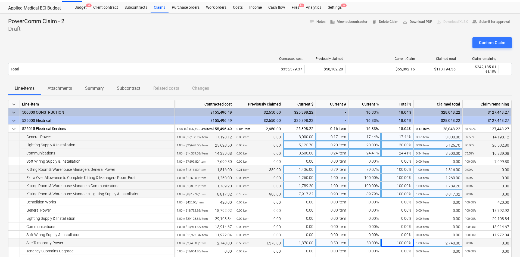
scroll to position [0, 0]
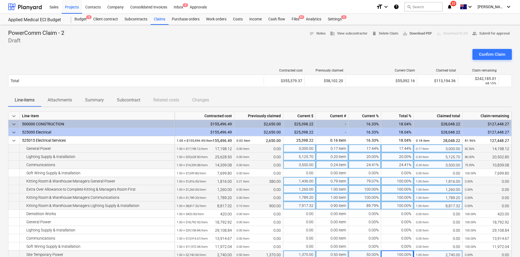
click at [410, 34] on span "save_alt Download PDF" at bounding box center [417, 33] width 29 height 6
click at [495, 53] on div "Confirm Claim" at bounding box center [492, 54] width 26 height 7
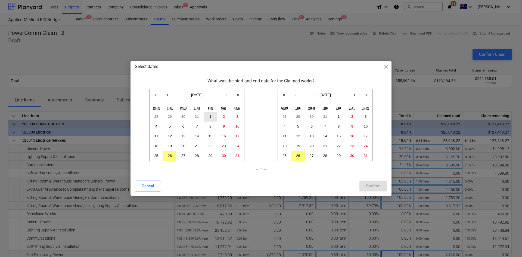
click at [206, 117] on button "1" at bounding box center [211, 117] width 14 height 10
click at [366, 156] on abbr "31" at bounding box center [366, 156] width 4 height 4
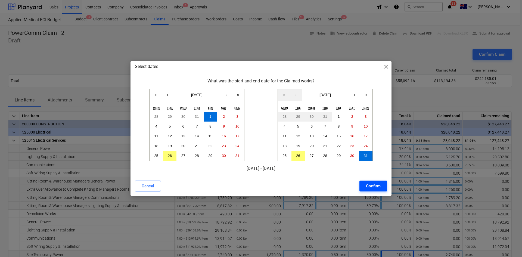
click at [376, 186] on div "Confirm" at bounding box center [373, 186] width 15 height 7
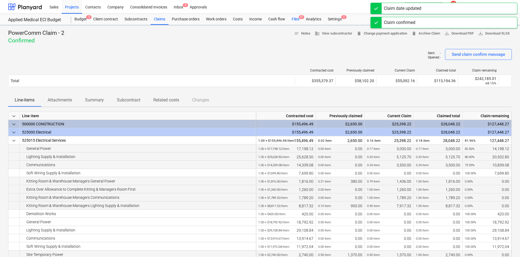
click at [295, 17] on div "Files 9+" at bounding box center [296, 19] width 14 height 11
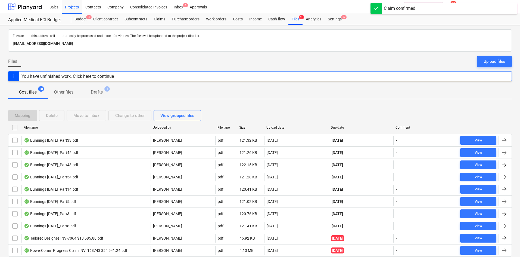
click at [337, 127] on div "Due date" at bounding box center [361, 128] width 60 height 4
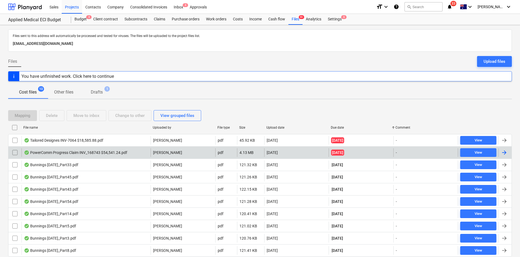
click at [90, 150] on div "PowerComm Progress Claim INV_168743 $54,541.24.pdf" at bounding box center [75, 152] width 103 height 4
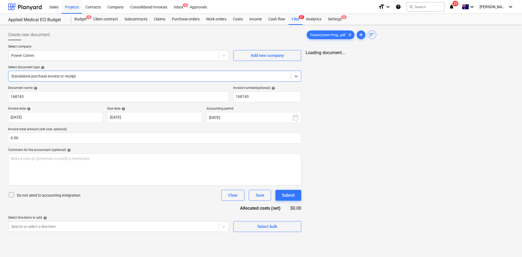
click at [122, 75] on div at bounding box center [149, 75] width 277 height 5
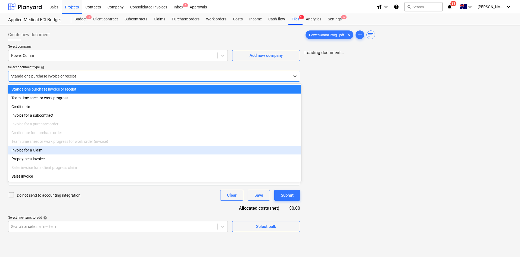
click at [35, 155] on div "Invoice for a Claim" at bounding box center [154, 150] width 293 height 9
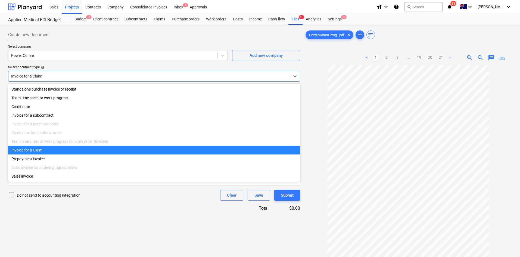
click at [63, 76] on div at bounding box center [149, 75] width 276 height 5
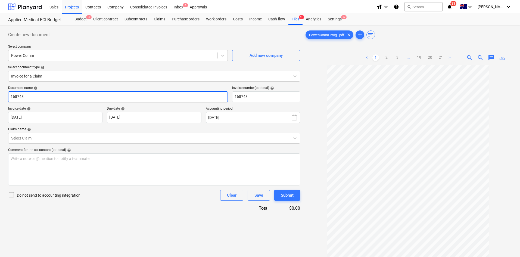
click at [52, 93] on input "168743" at bounding box center [118, 96] width 220 height 11
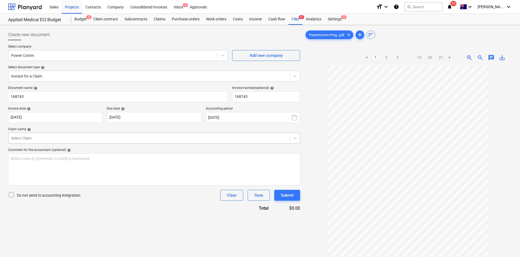
click at [35, 141] on div at bounding box center [149, 137] width 276 height 5
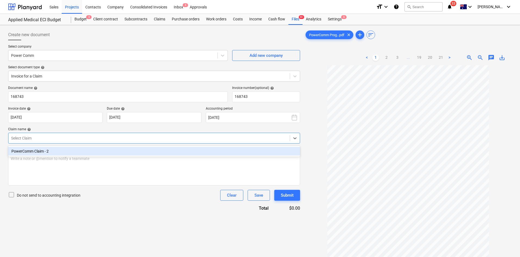
click at [51, 148] on div "PowerComm Claim - 2" at bounding box center [154, 151] width 292 height 9
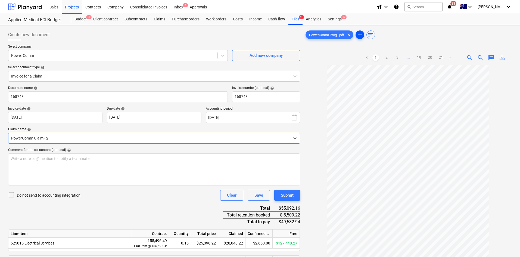
click at [362, 35] on span "add" at bounding box center [360, 35] width 7 height 7
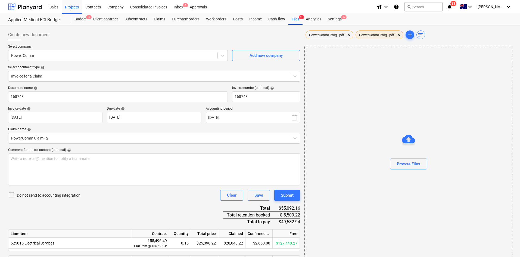
click at [378, 35] on span "PowerComm Prog...pdf" at bounding box center [377, 35] width 42 height 4
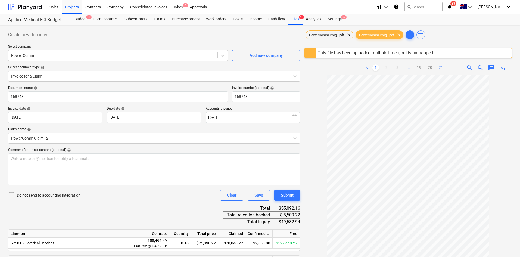
click at [442, 69] on link "21" at bounding box center [441, 67] width 7 height 7
click at [429, 65] on link "20" at bounding box center [430, 67] width 7 height 7
click at [422, 67] on link "19" at bounding box center [419, 67] width 7 height 7
click at [402, 35] on span "clear" at bounding box center [399, 35] width 7 height 7
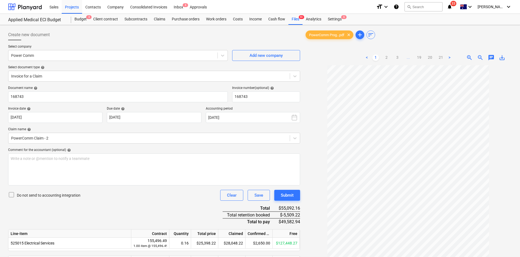
drag, startPoint x: 412, startPoint y: 35, endPoint x: 391, endPoint y: 42, distance: 22.0
click at [412, 35] on div "PowerComm Prog...pdf clear add sort" at bounding box center [409, 34] width 208 height 11
click at [363, 34] on span "add" at bounding box center [360, 35] width 7 height 7
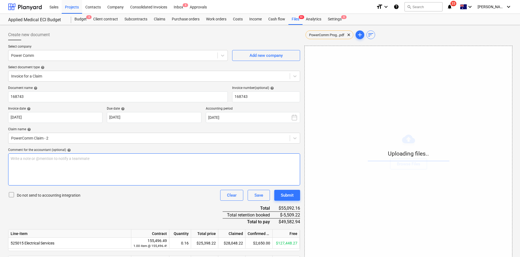
click at [63, 161] on div "Write a note or @mention to notify a teammate [PERSON_NAME]" at bounding box center [154, 169] width 292 height 32
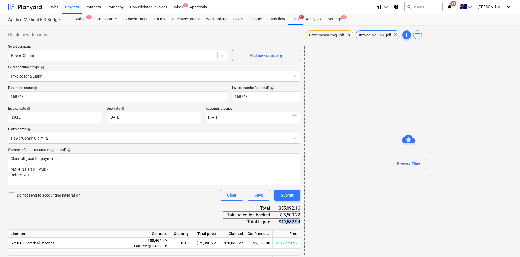
drag, startPoint x: 282, startPoint y: 222, endPoint x: 300, endPoint y: 221, distance: 18.3
click at [300, 221] on div "$49,582.94" at bounding box center [289, 221] width 21 height 7
copy div "49,582.94"
click at [43, 176] on p "Before GST" at bounding box center [154, 174] width 287 height 5
click at [371, 34] on span "Invoice_No_168...pdf" at bounding box center [375, 35] width 39 height 4
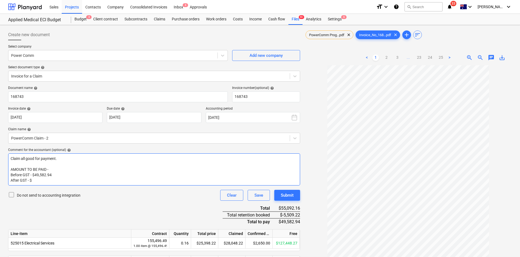
click at [52, 183] on p "After GST - $" at bounding box center [154, 180] width 287 height 5
click at [36, 179] on span "After GST - $54541.25" at bounding box center [30, 180] width 38 height 4
click at [71, 180] on p "After GST - $54,541.25" at bounding box center [154, 180] width 287 height 5
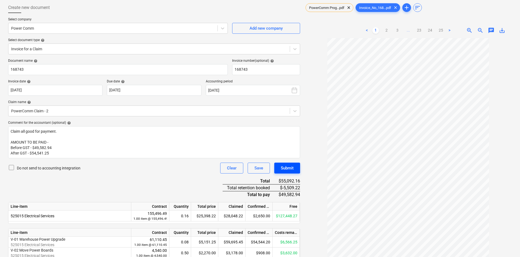
click at [280, 168] on button "Submit" at bounding box center [288, 168] width 26 height 11
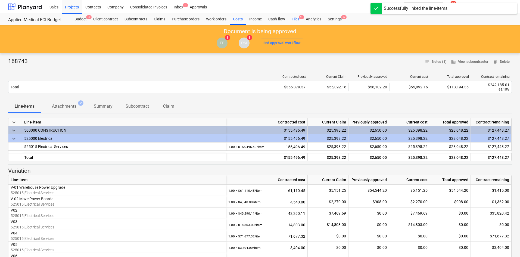
click at [299, 20] on div "Files 9+" at bounding box center [296, 19] width 14 height 11
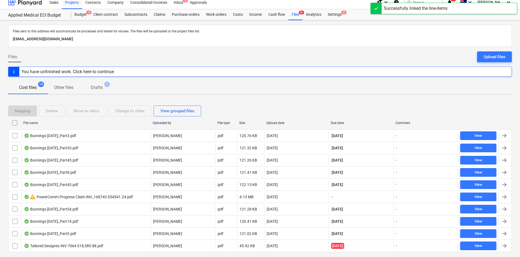
scroll to position [19, 0]
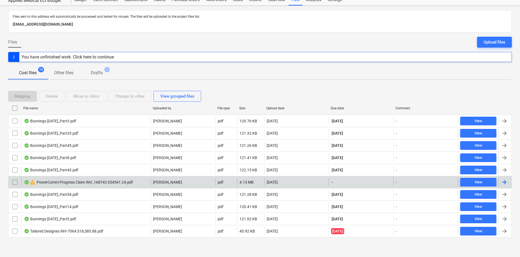
click at [87, 183] on div "warning PowerComm Progress Claim INV_168743 $54541.24.pdf" at bounding box center [78, 182] width 109 height 7
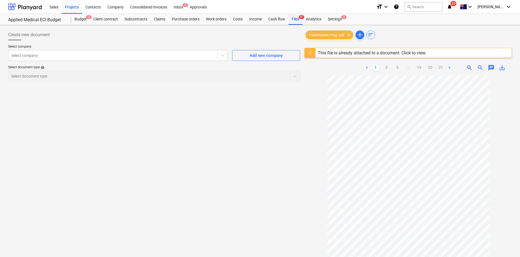
click at [298, 21] on div "Files 9+" at bounding box center [296, 19] width 14 height 11
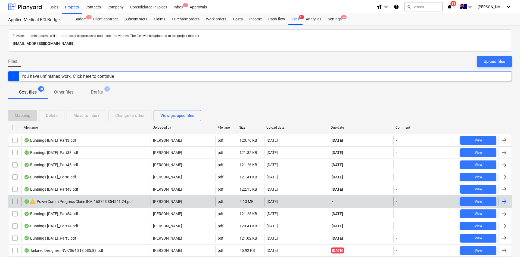
click at [14, 200] on input "checkbox" at bounding box center [15, 201] width 9 height 9
click at [53, 117] on div "Delete" at bounding box center [52, 115] width 12 height 7
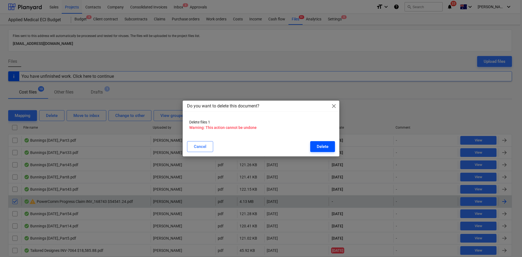
click at [323, 147] on div "Delete" at bounding box center [323, 146] width 12 height 7
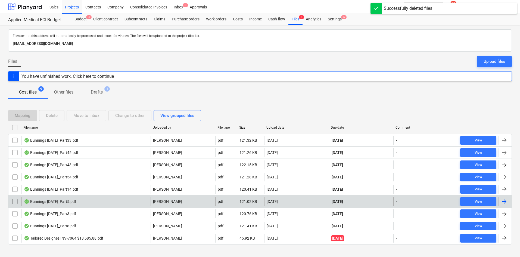
click at [290, 95] on div "Cost files 9 Other files Drafts 1" at bounding box center [260, 92] width 504 height 13
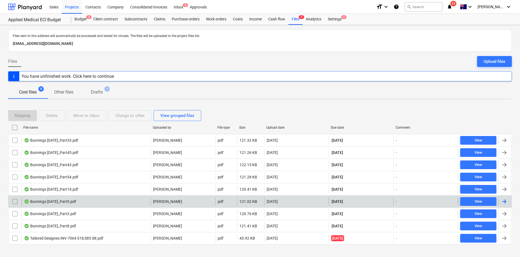
click at [275, 87] on div "Cost files 9 Other files Drafts 1" at bounding box center [260, 92] width 504 height 13
click at [307, 48] on div "Files sent to this address will automatically be processed and tested for virus…" at bounding box center [260, 40] width 504 height 22
click at [302, 53] on div at bounding box center [260, 54] width 504 height 4
